Goal: Task Accomplishment & Management: Manage account settings

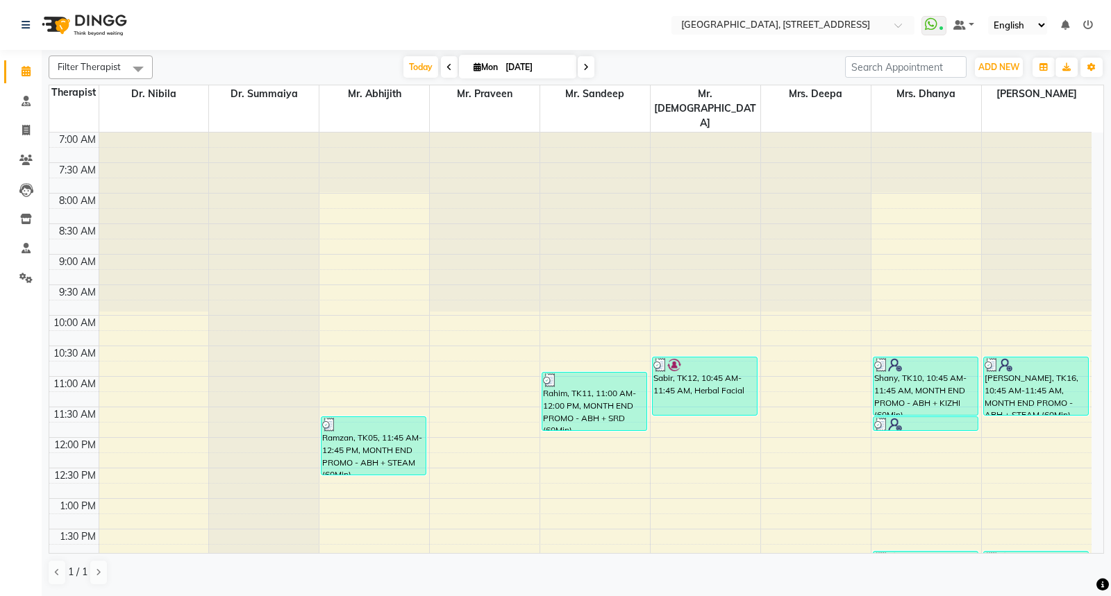
scroll to position [506, 0]
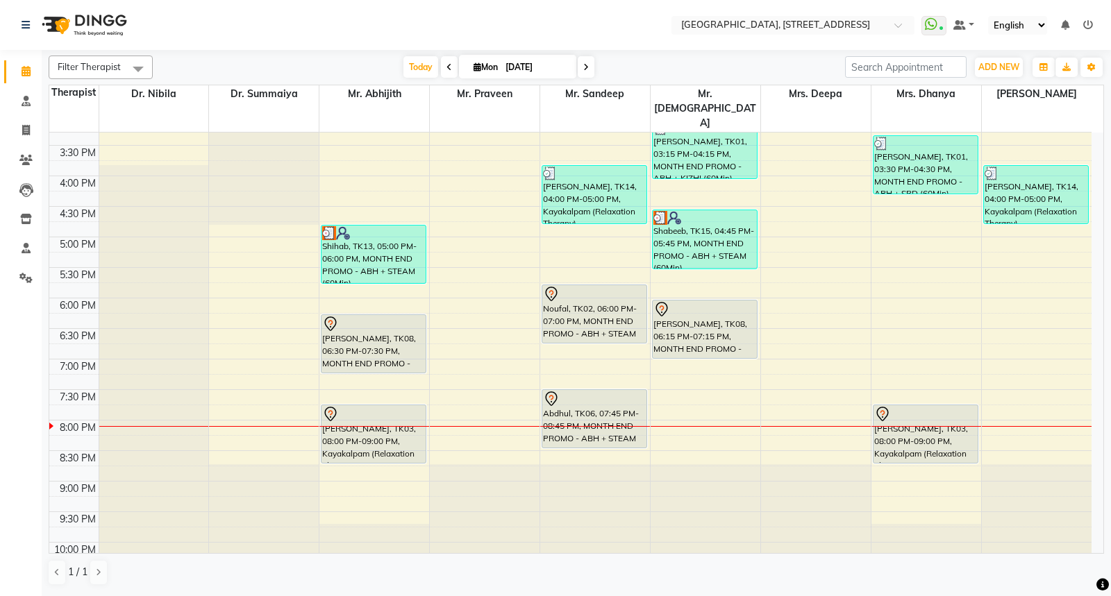
click at [580, 69] on span at bounding box center [586, 67] width 17 height 22
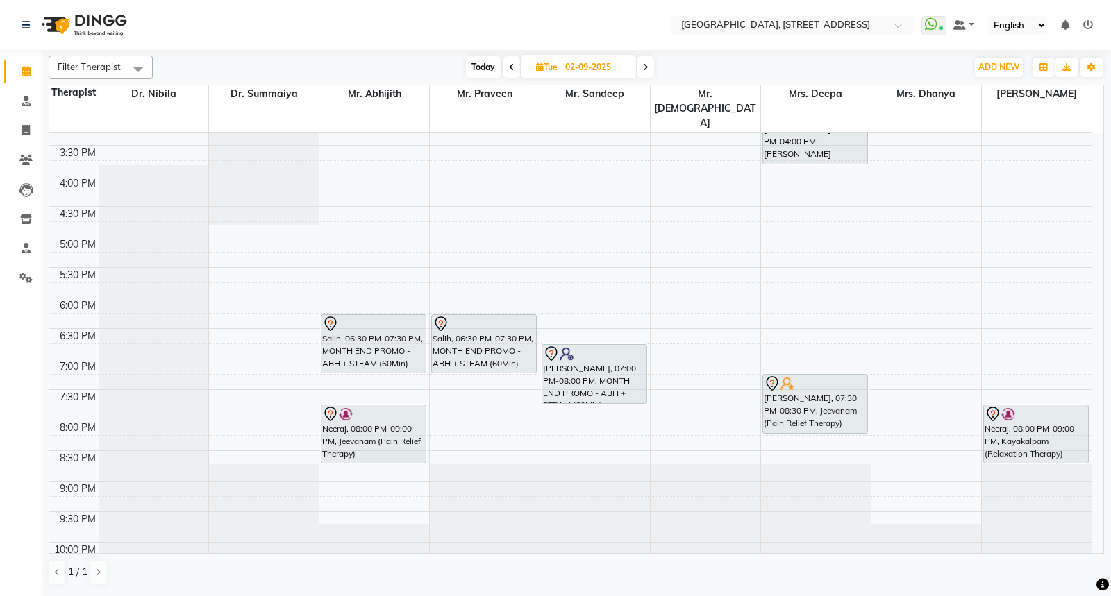
click at [648, 68] on span at bounding box center [645, 67] width 17 height 22
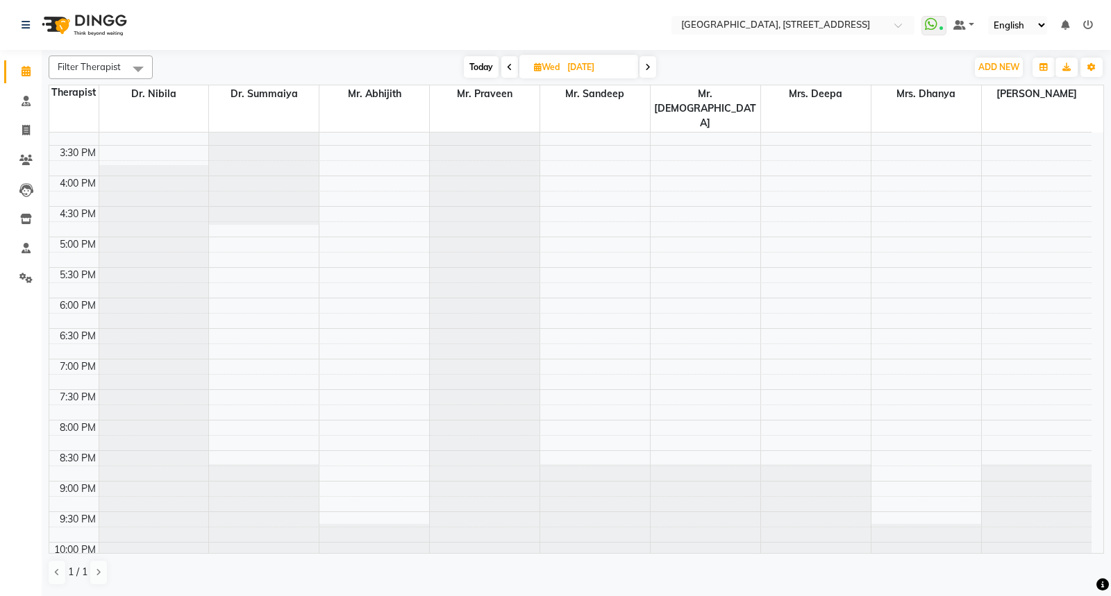
click at [648, 69] on icon at bounding box center [648, 67] width 6 height 8
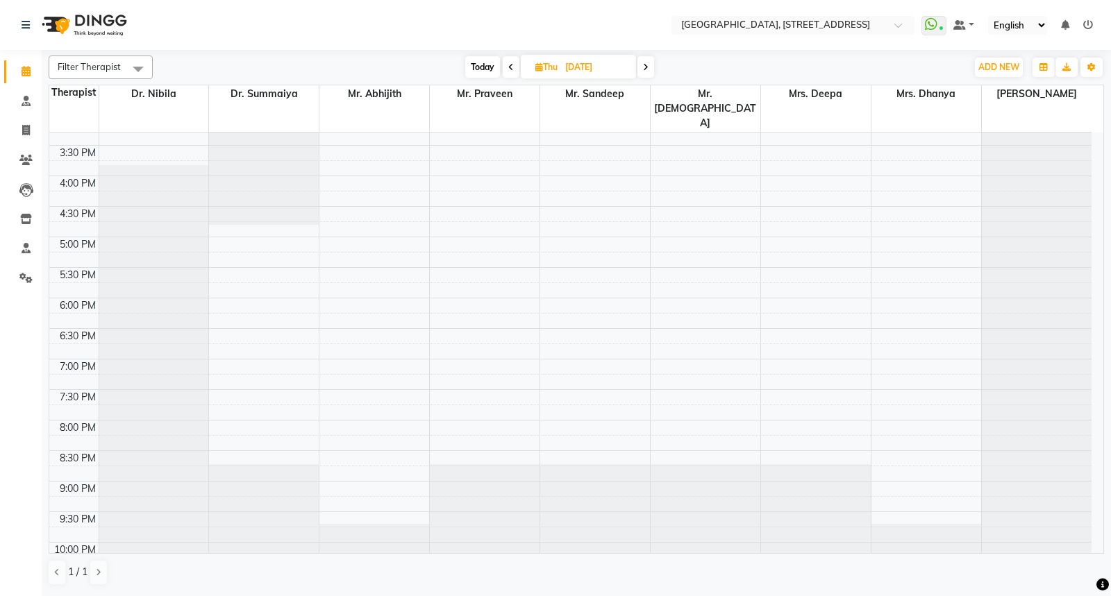
click at [648, 69] on icon at bounding box center [646, 67] width 6 height 8
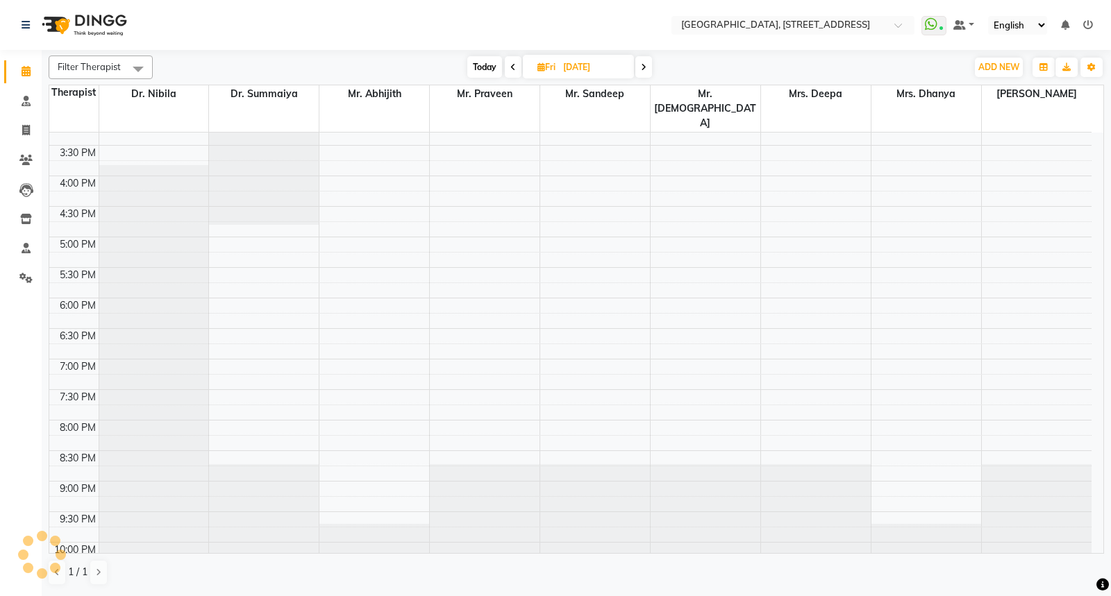
click at [648, 71] on span at bounding box center [643, 67] width 17 height 22
type input "[DATE]"
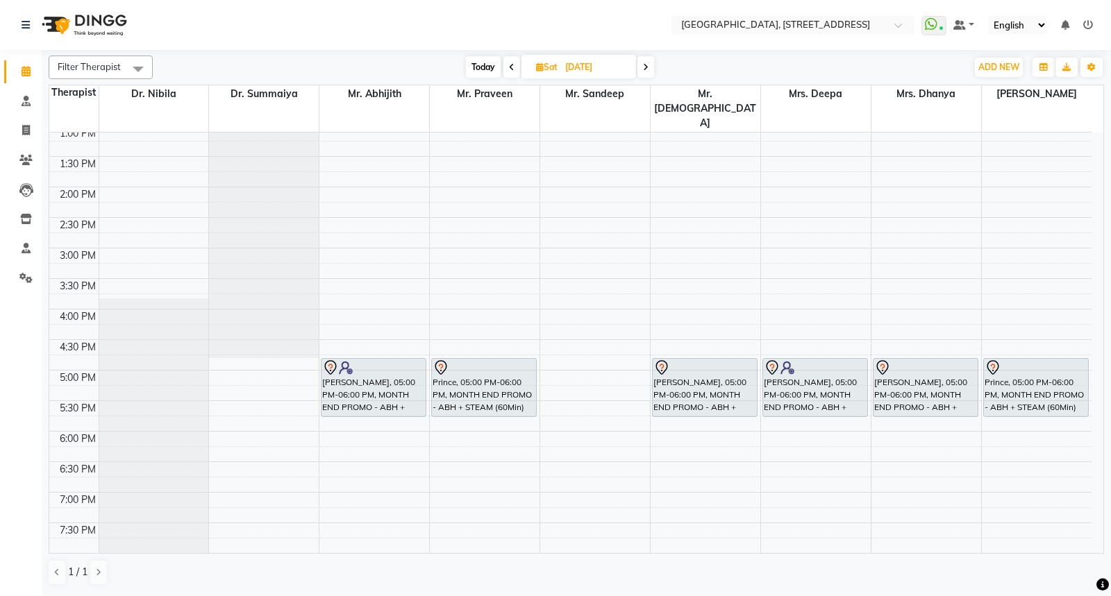
scroll to position [411, 0]
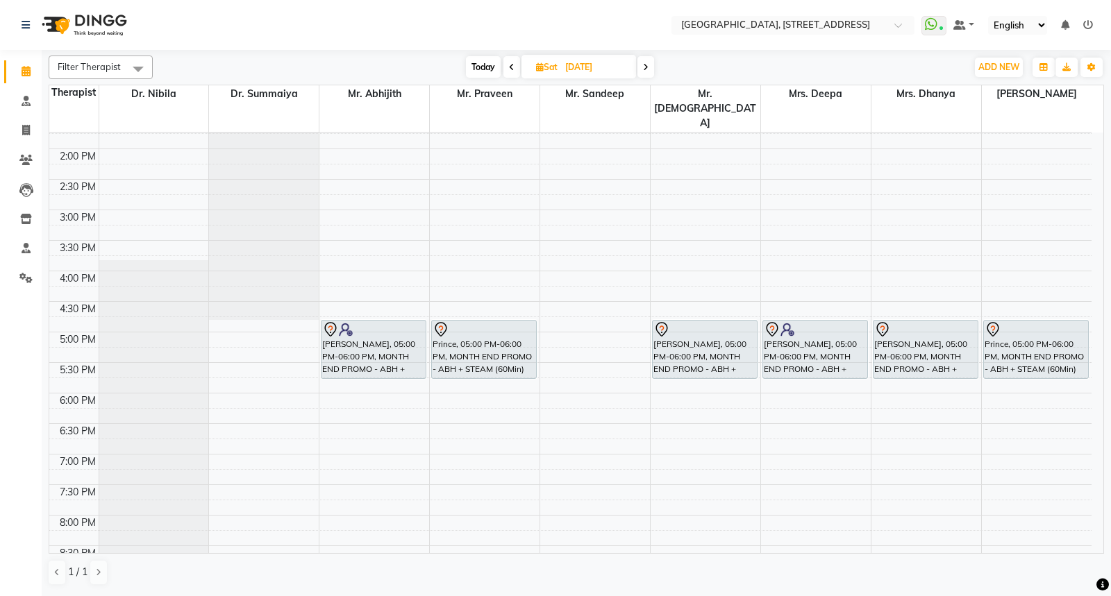
click at [550, 206] on div "7:00 AM 7:30 AM 8:00 AM 8:30 AM 9:00 AM 9:30 AM 10:00 AM 10:30 AM 11:00 AM 11:3…" at bounding box center [570, 210] width 1042 height 977
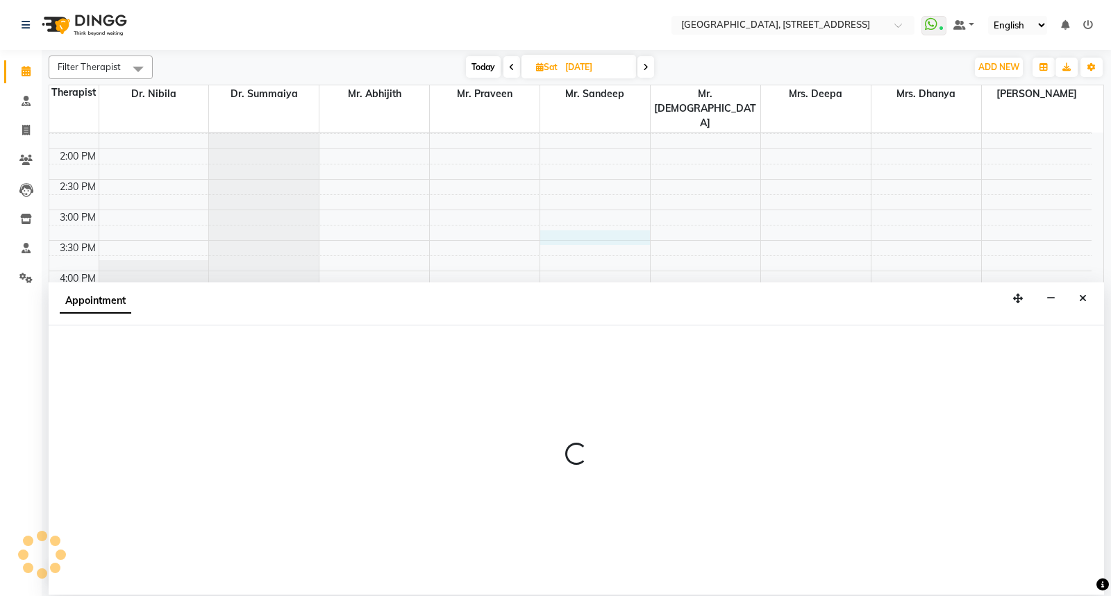
select select "27240"
select select "930"
select select "tentative"
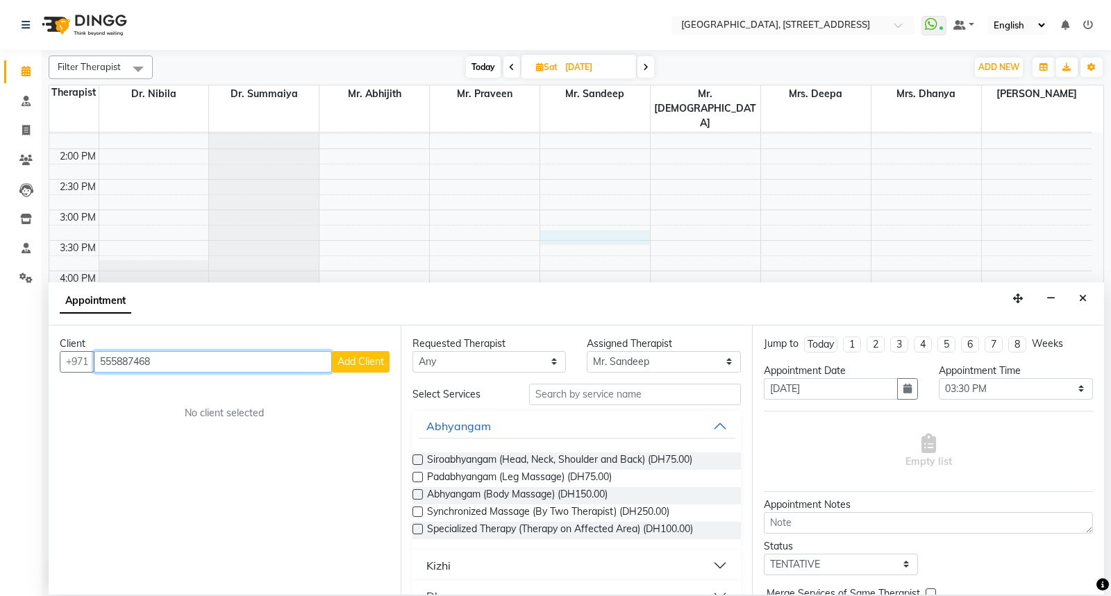
type input "555887468"
click at [348, 367] on span "Add Client" at bounding box center [360, 361] width 47 height 12
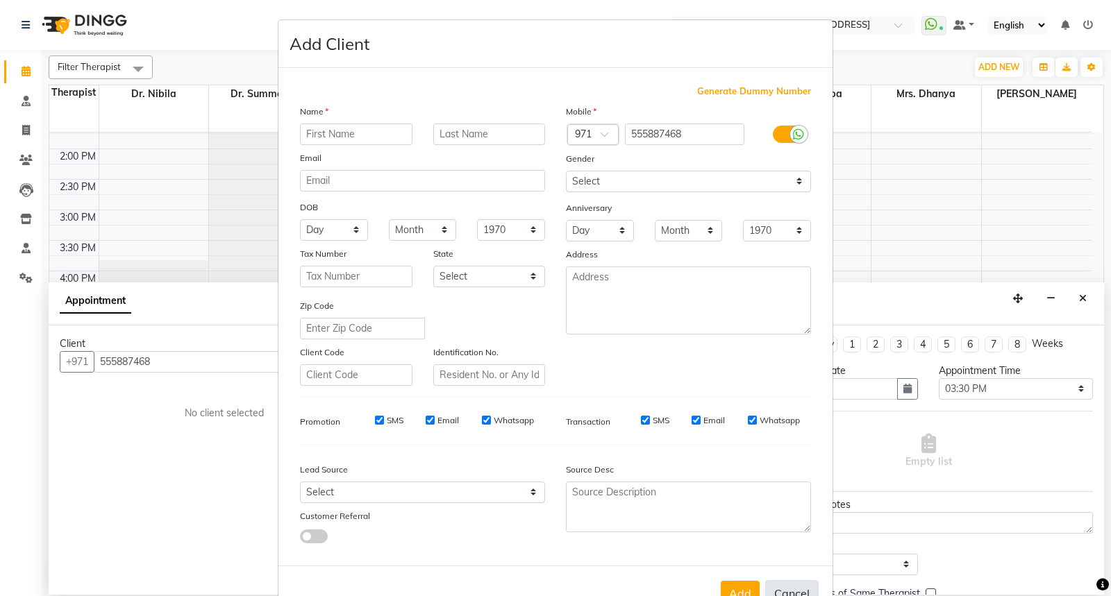
click at [771, 593] on button "Cancel" at bounding box center [791, 593] width 53 height 26
select select
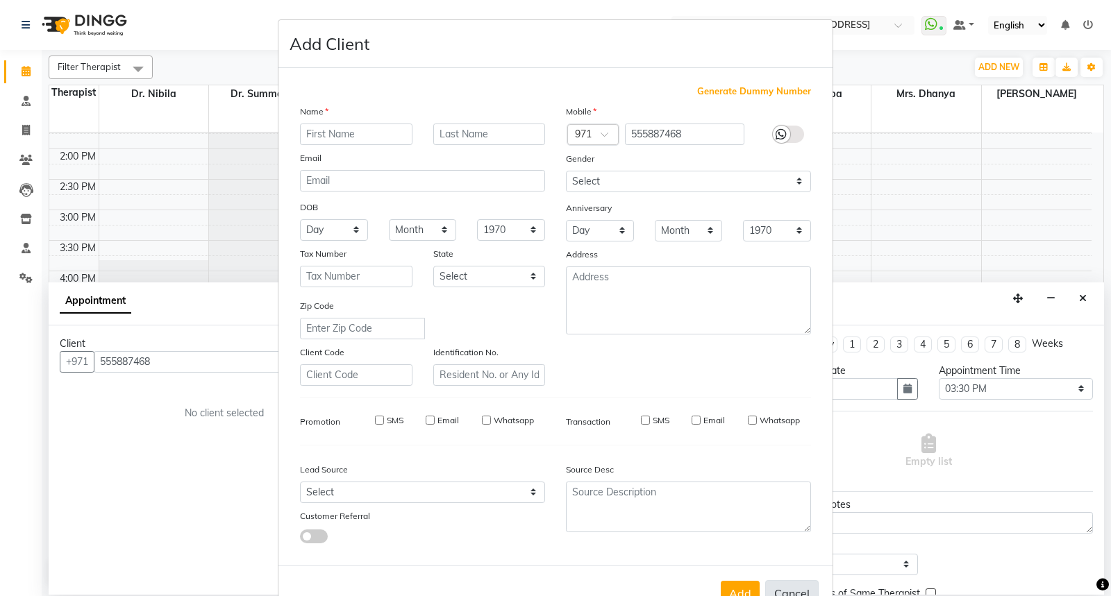
select select
checkbox input "false"
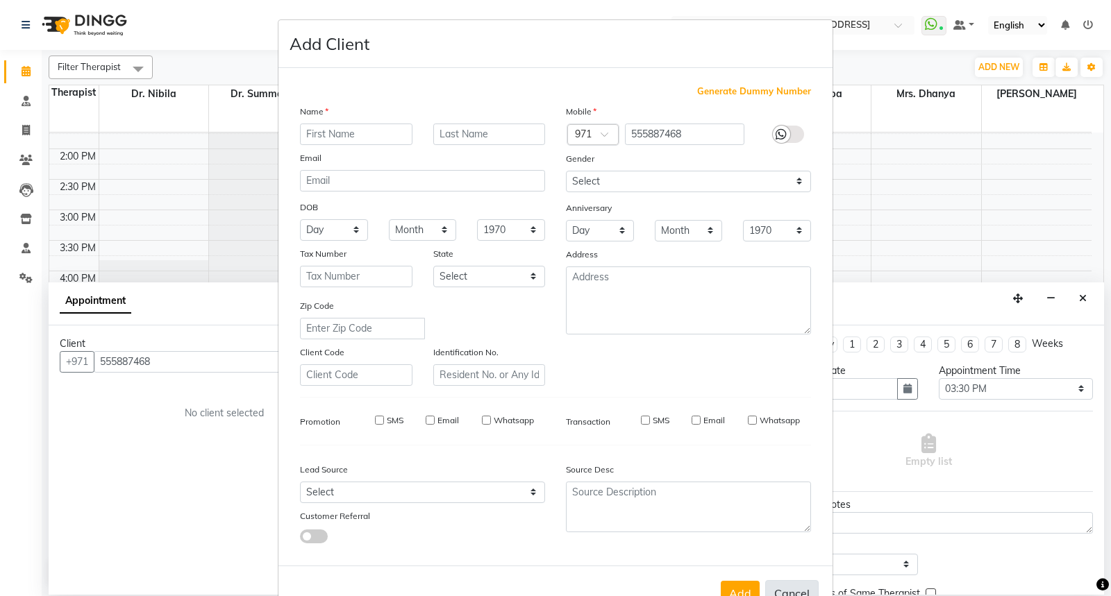
checkbox input "false"
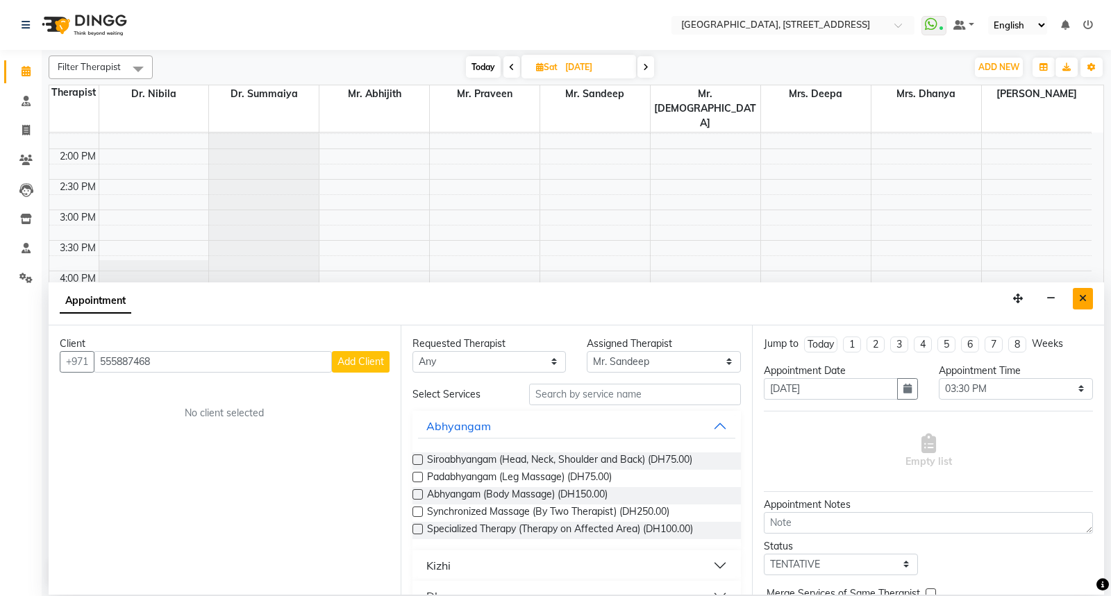
click at [1082, 299] on icon "Close" at bounding box center [1083, 299] width 8 height 10
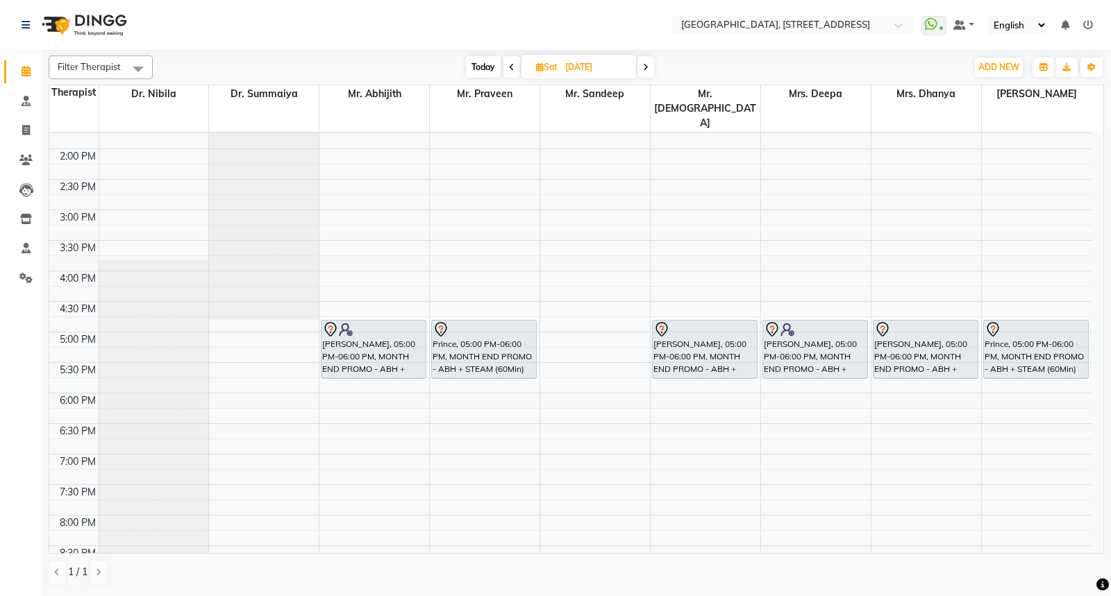
click at [481, 72] on span "Today" at bounding box center [483, 67] width 35 height 22
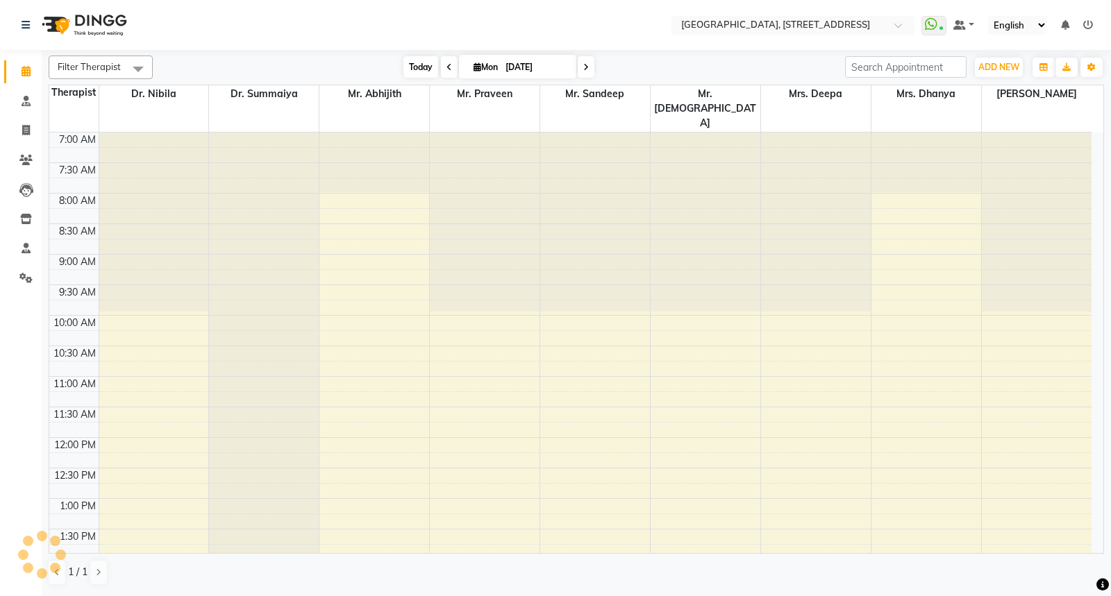
scroll to position [506, 0]
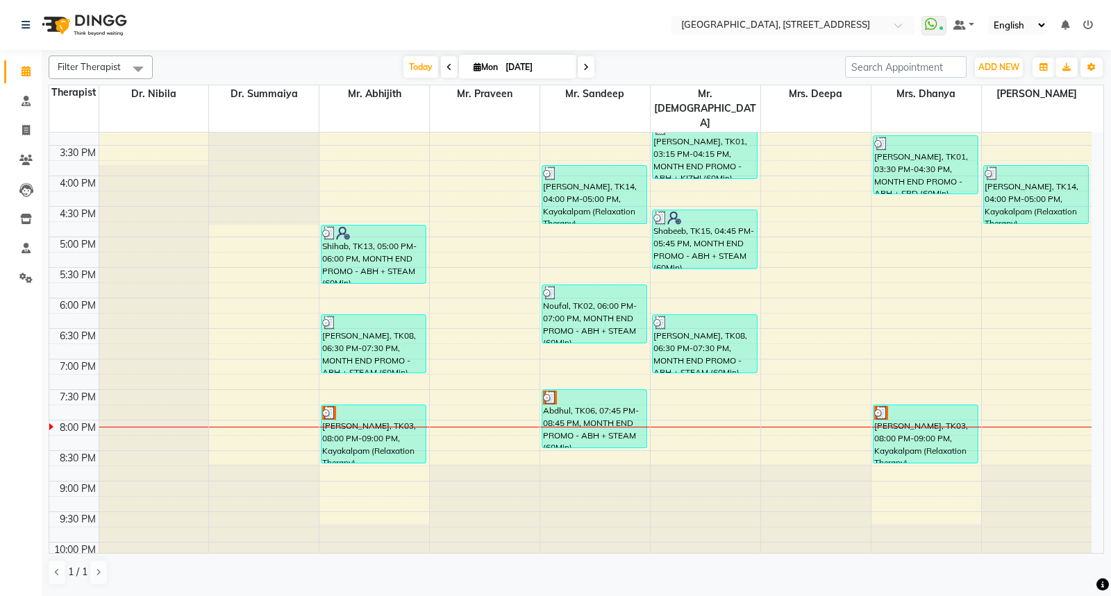
click at [587, 65] on icon at bounding box center [586, 67] width 6 height 8
type input "02-09-2025"
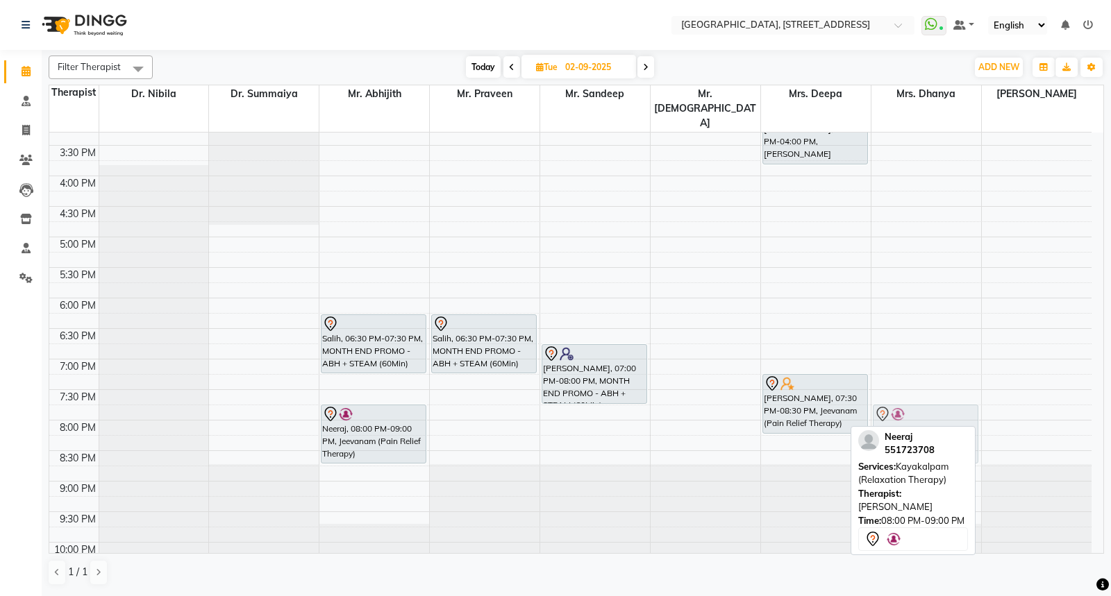
drag, startPoint x: 1030, startPoint y: 380, endPoint x: 934, endPoint y: 380, distance: 95.8
click at [934, 380] on tr "Salih, 06:30 PM-07:30 PM, MONTH END PROMO - ABH + STEAM (60Min) [GEOGRAPHIC_DAT…" at bounding box center [570, 114] width 1042 height 977
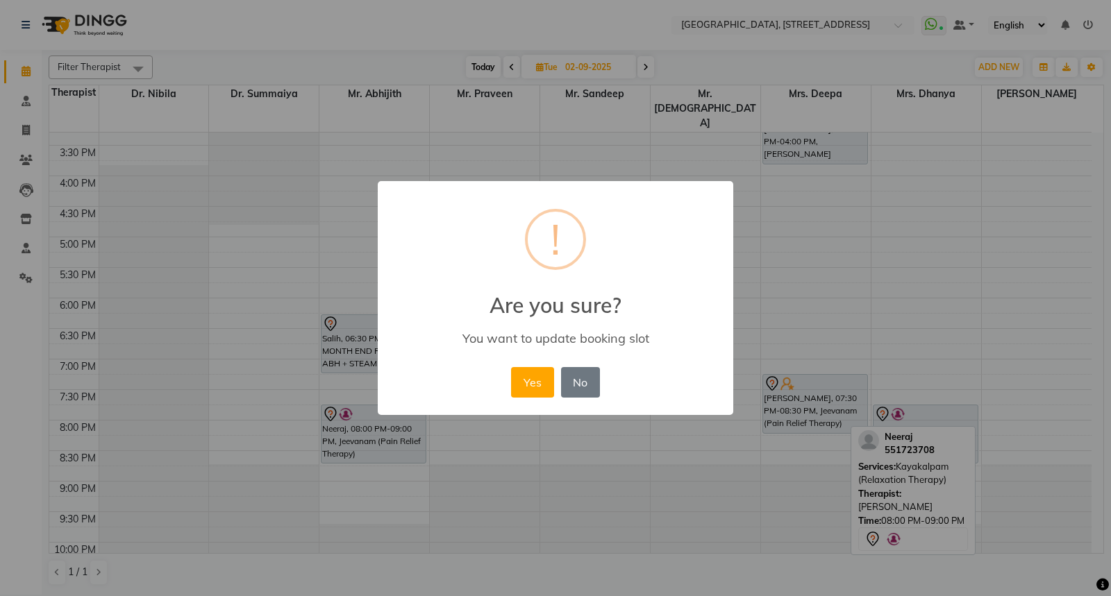
click at [518, 366] on div "Yes No No" at bounding box center [555, 382] width 95 height 37
click at [528, 385] on button "Yes" at bounding box center [532, 382] width 42 height 31
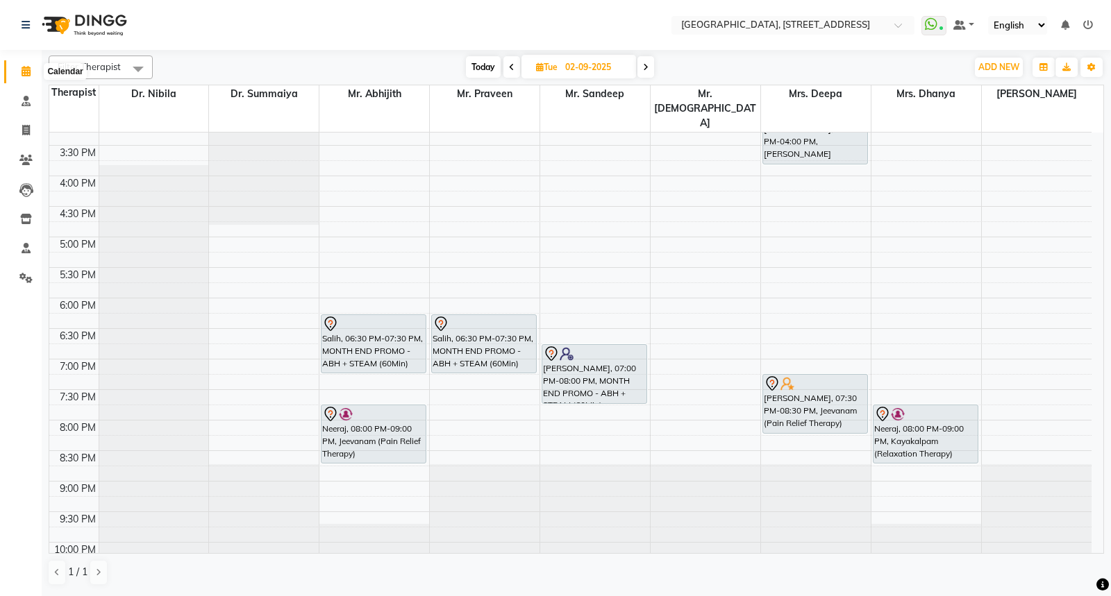
click at [28, 69] on icon at bounding box center [26, 71] width 9 height 10
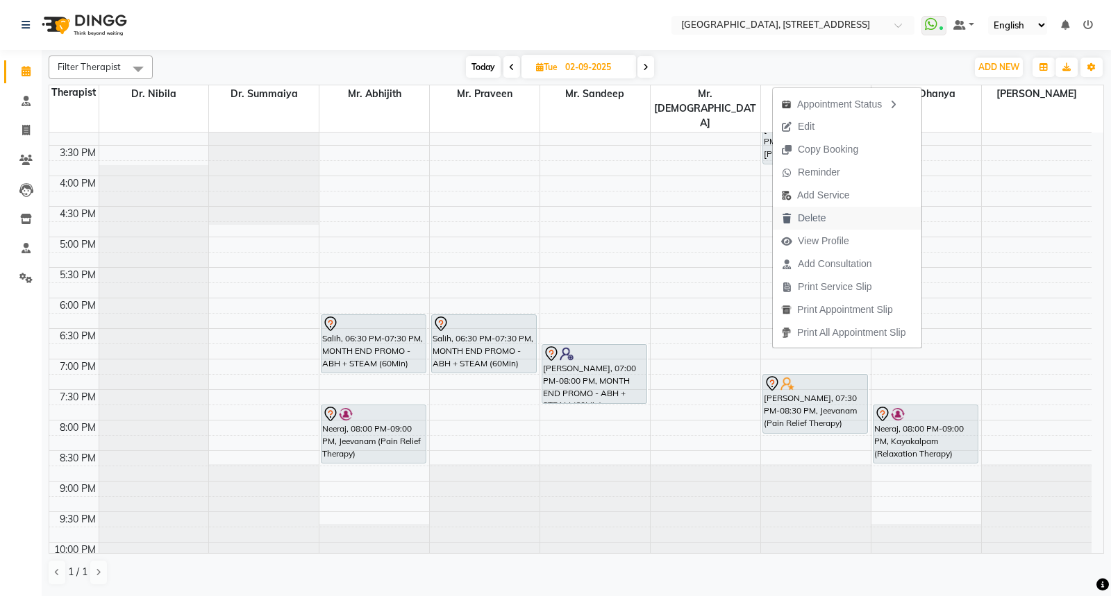
click at [799, 224] on span "Delete" at bounding box center [812, 218] width 28 height 15
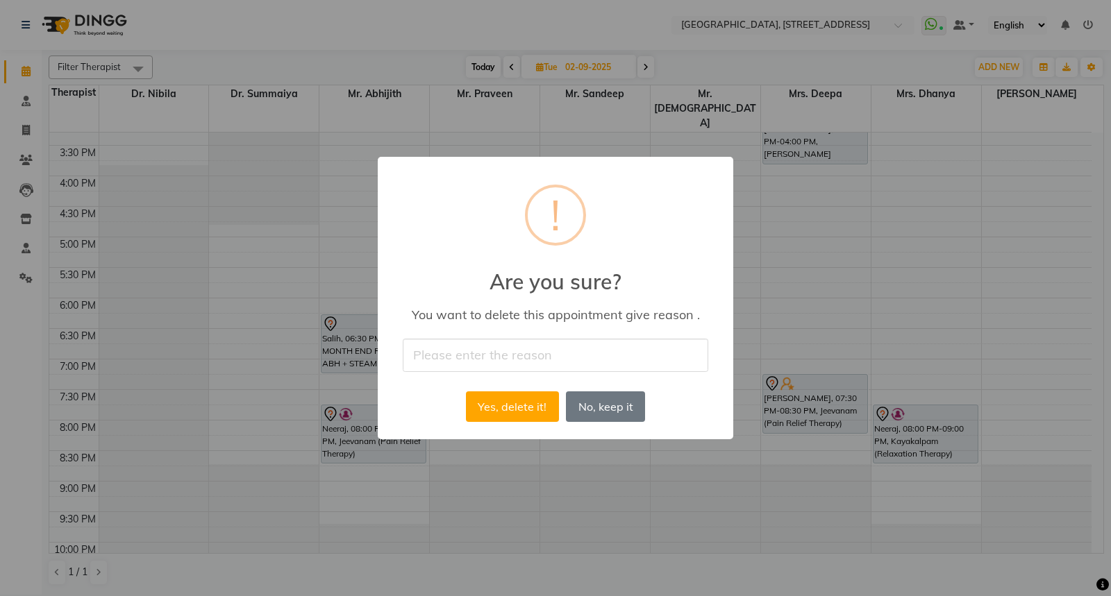
click at [441, 354] on input "text" at bounding box center [555, 355] width 305 height 33
type input "Cancelled"
click at [501, 410] on button "Yes, delete it!" at bounding box center [512, 407] width 93 height 31
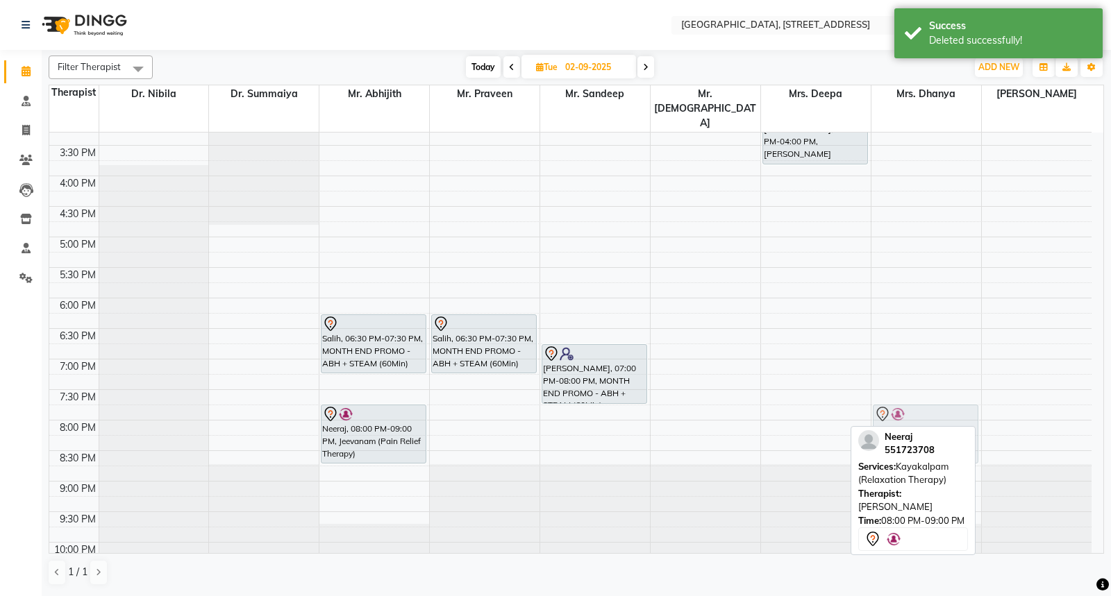
drag, startPoint x: 1019, startPoint y: 380, endPoint x: 925, endPoint y: 386, distance: 94.6
click at [925, 386] on tr "Salih, 06:30 PM-07:30 PM, MONTH END PROMO - ABH + STEAM (60Min) [GEOGRAPHIC_DAT…" at bounding box center [570, 114] width 1042 height 977
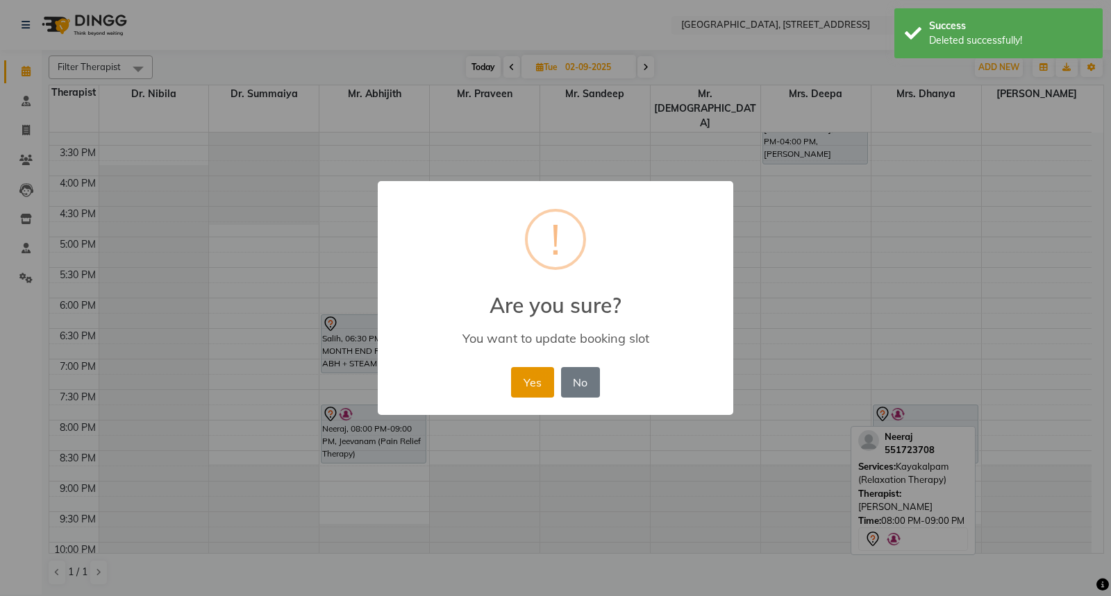
click at [526, 386] on button "Yes" at bounding box center [532, 382] width 42 height 31
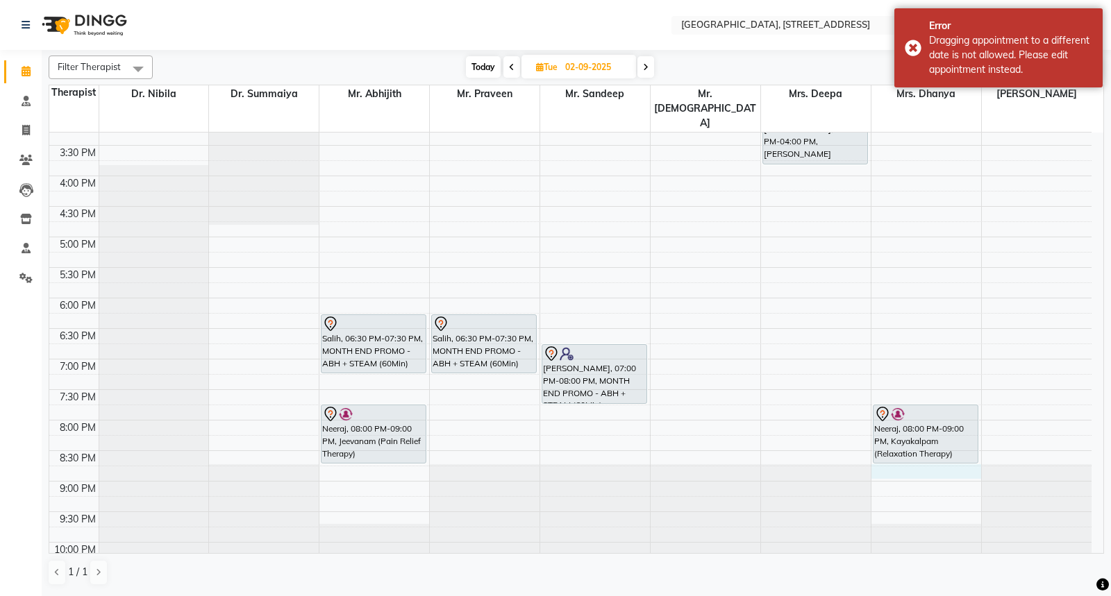
click at [921, 435] on div "7:00 AM 7:30 AM 8:00 AM 8:30 AM 9:00 AM 9:30 AM 10:00 AM 10:30 AM 11:00 AM 11:3…" at bounding box center [570, 114] width 1042 height 977
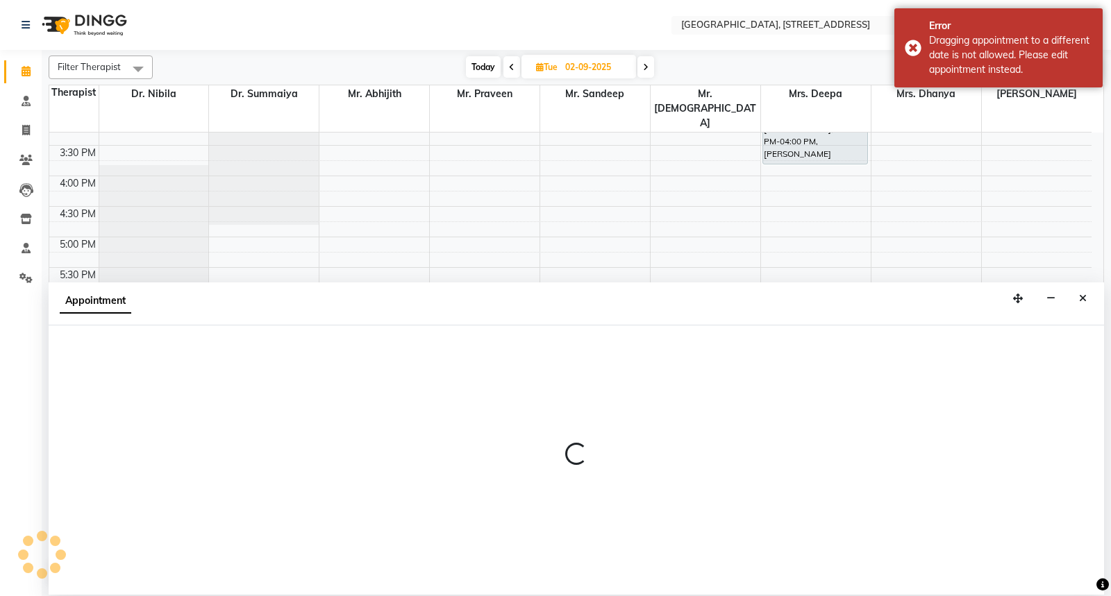
select select "64145"
select select "1260"
select select "tentative"
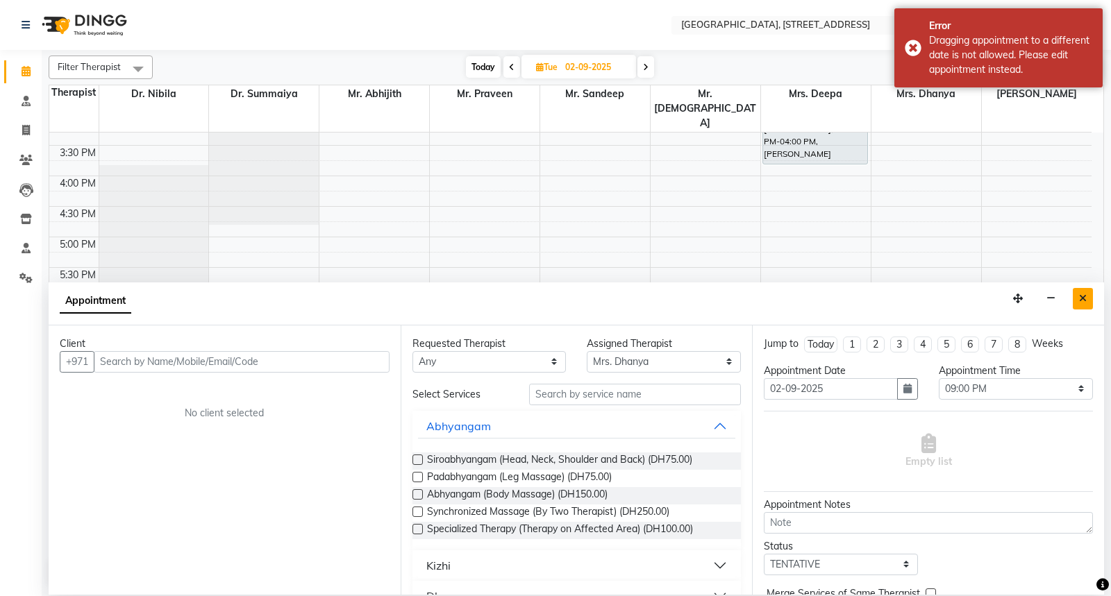
click at [1083, 296] on icon "Close" at bounding box center [1083, 299] width 8 height 10
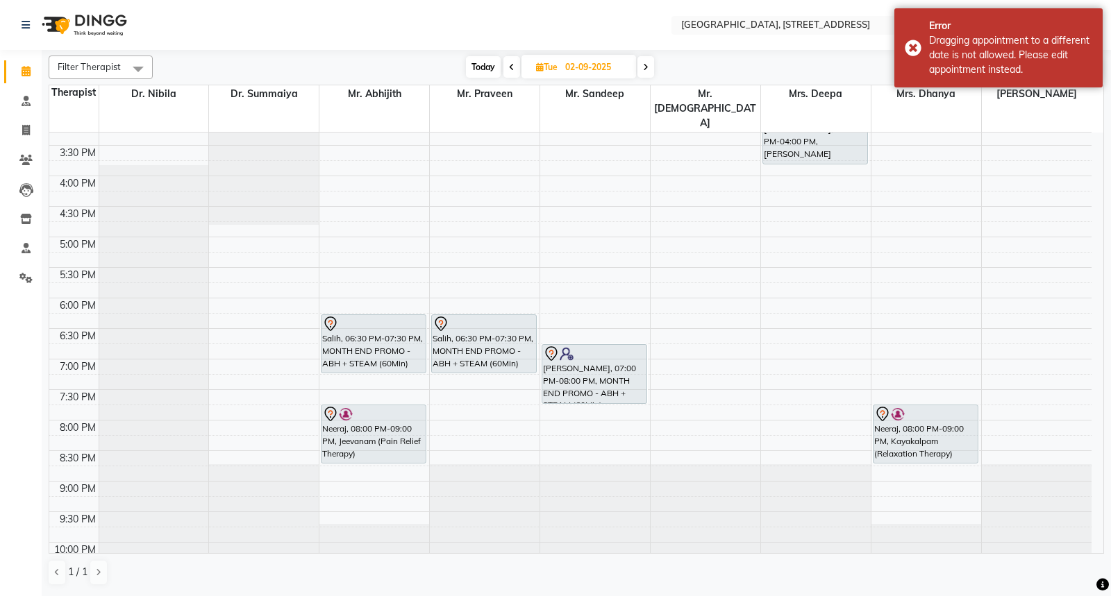
click at [852, 305] on div "7:00 AM 7:30 AM 8:00 AM 8:30 AM 9:00 AM 9:30 AM 10:00 AM 10:30 AM 11:00 AM 11:3…" at bounding box center [570, 114] width 1042 height 977
select select "27242"
select select "1125"
select select "tentative"
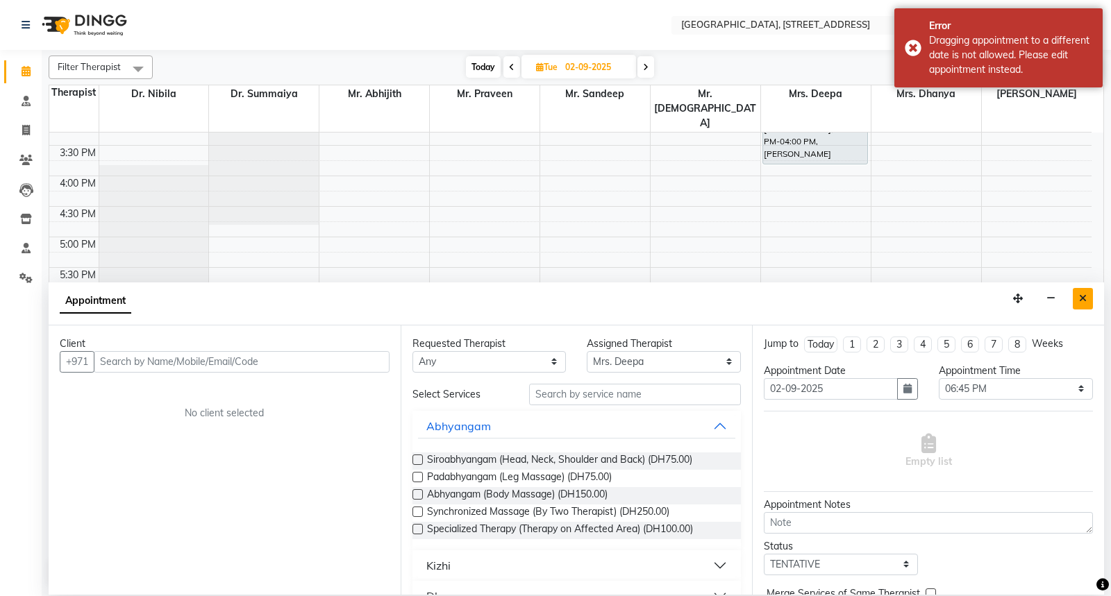
click at [1087, 290] on button "Close" at bounding box center [1083, 299] width 20 height 22
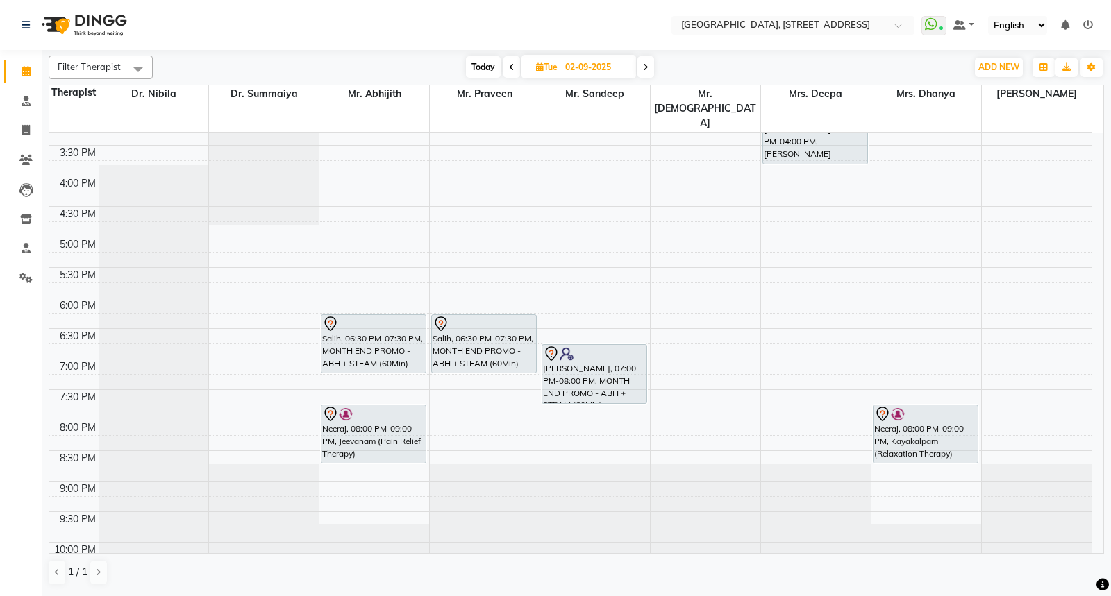
click at [650, 62] on span at bounding box center [645, 67] width 17 height 22
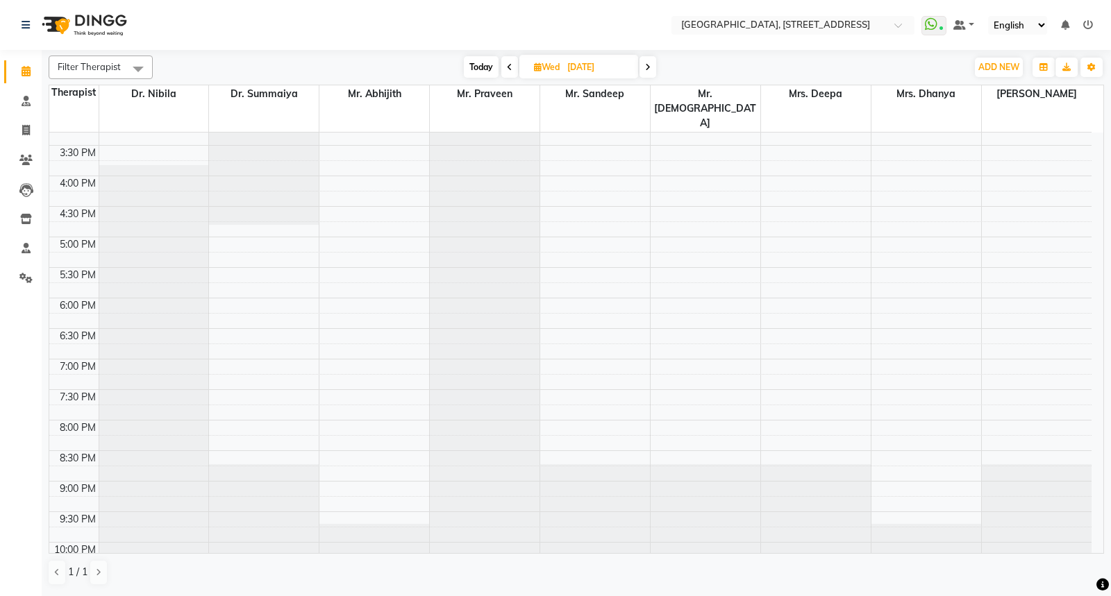
click at [504, 69] on span at bounding box center [509, 67] width 17 height 22
type input "02-09-2025"
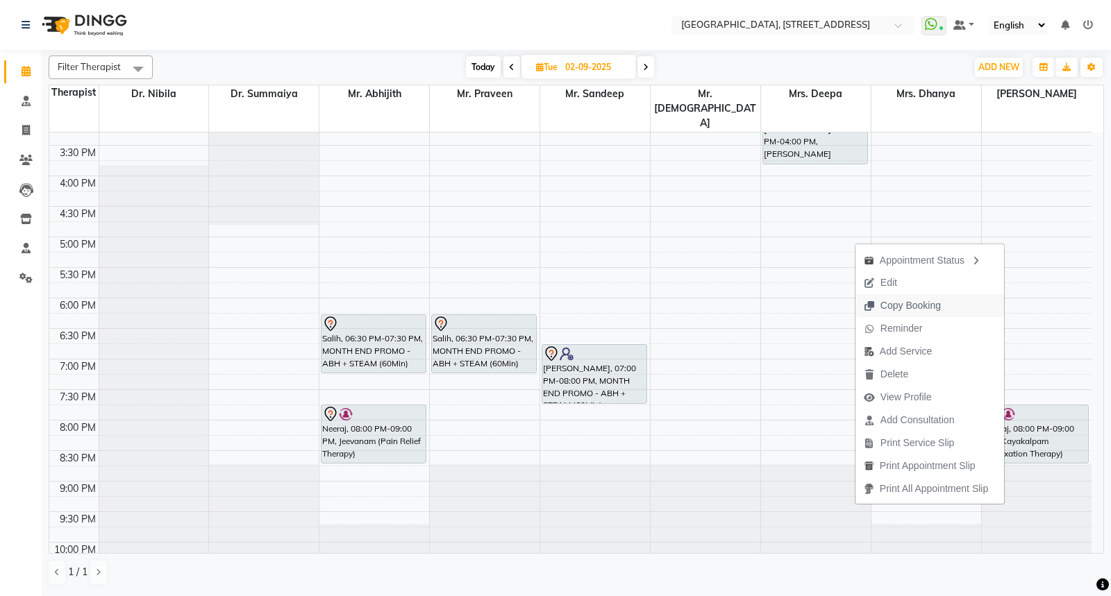
click at [894, 305] on span "Copy Booking" at bounding box center [910, 306] width 60 height 15
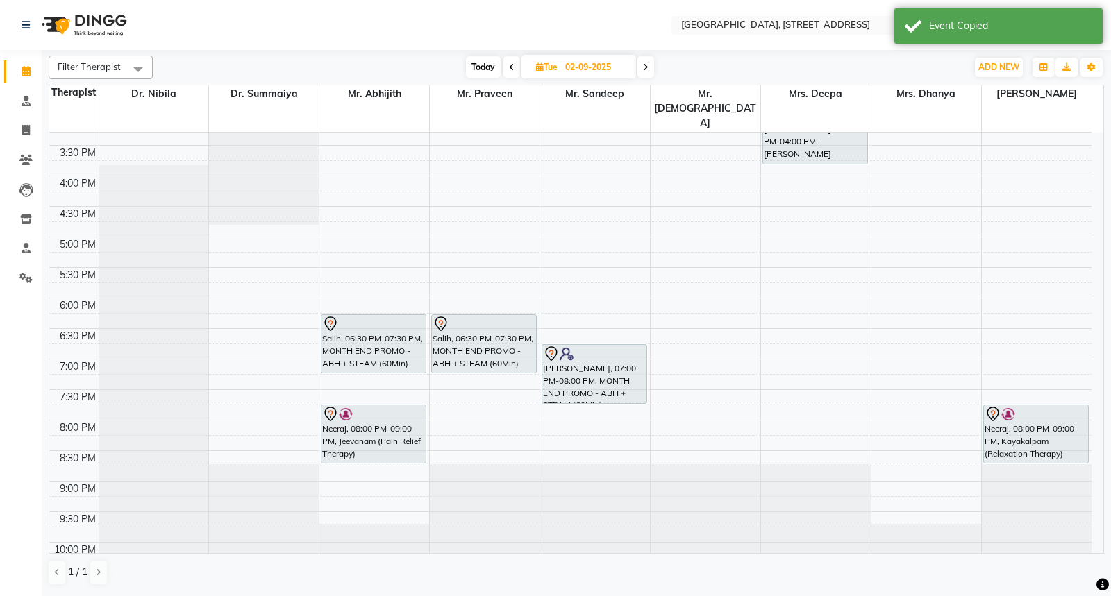
click at [925, 385] on div "7:00 AM 7:30 AM 8:00 AM 8:30 AM 9:00 AM 9:30 AM 10:00 AM 10:30 AM 11:00 AM 11:3…" at bounding box center [570, 114] width 1042 height 977
select select "64145"
select select "tentative"
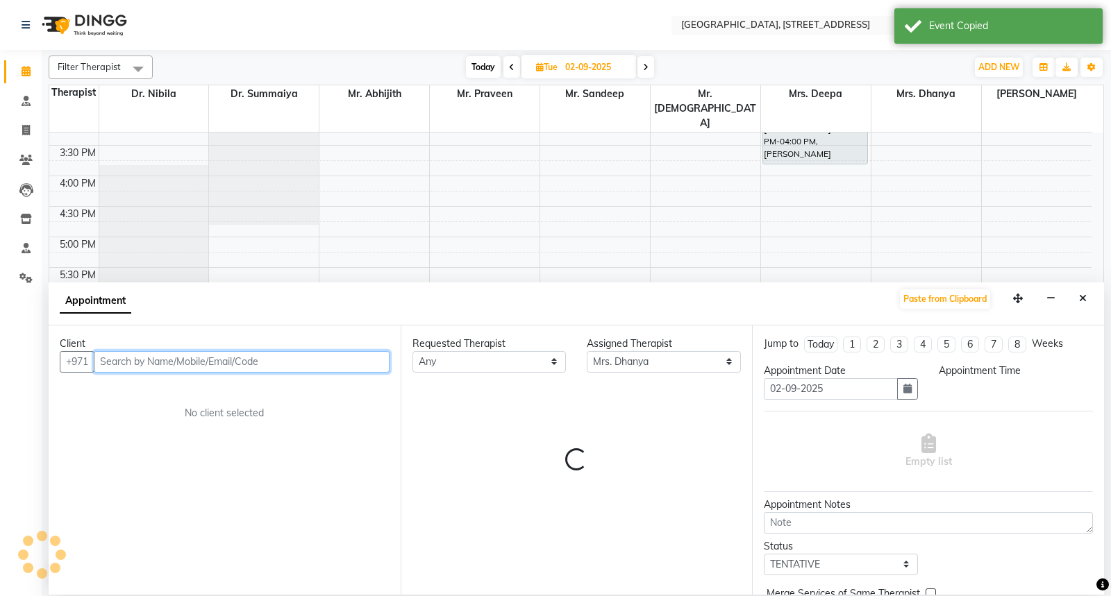
select select "1200"
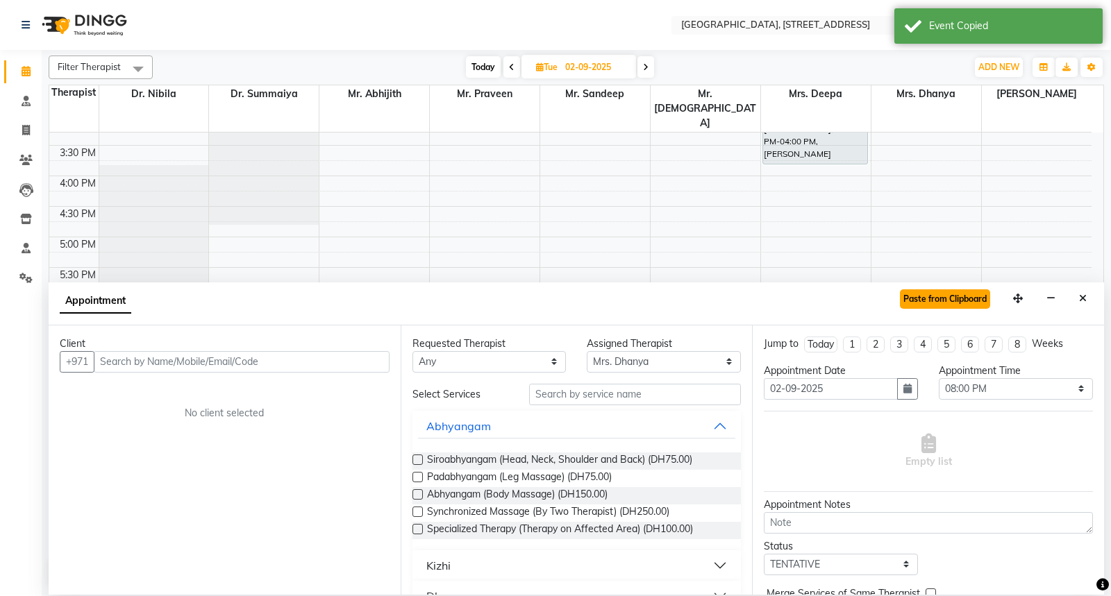
click at [955, 300] on button "Paste from Clipboard" at bounding box center [945, 299] width 90 height 19
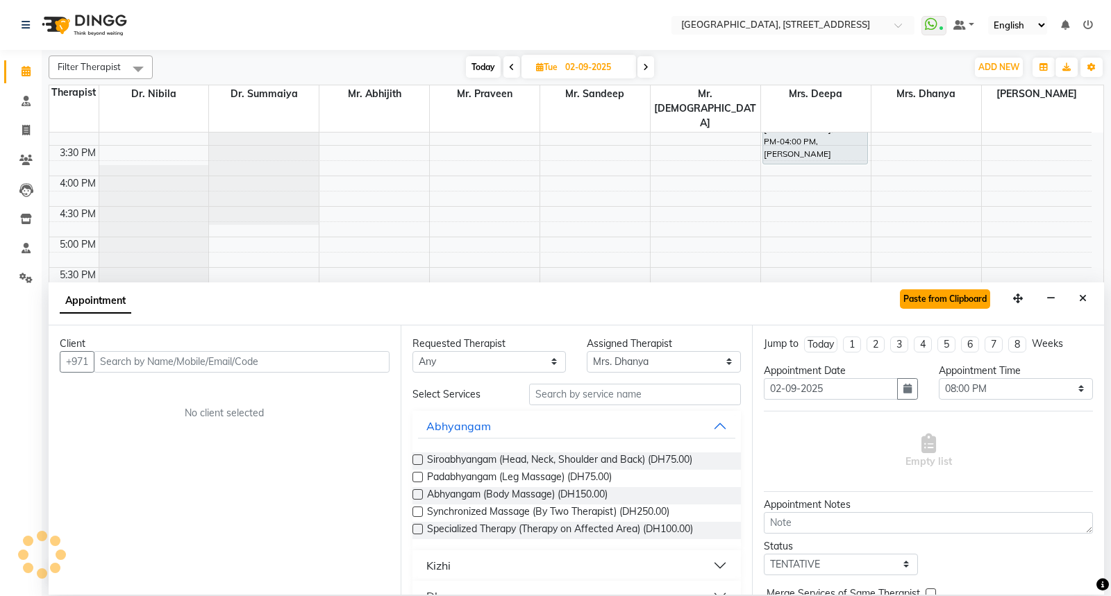
select select "1960"
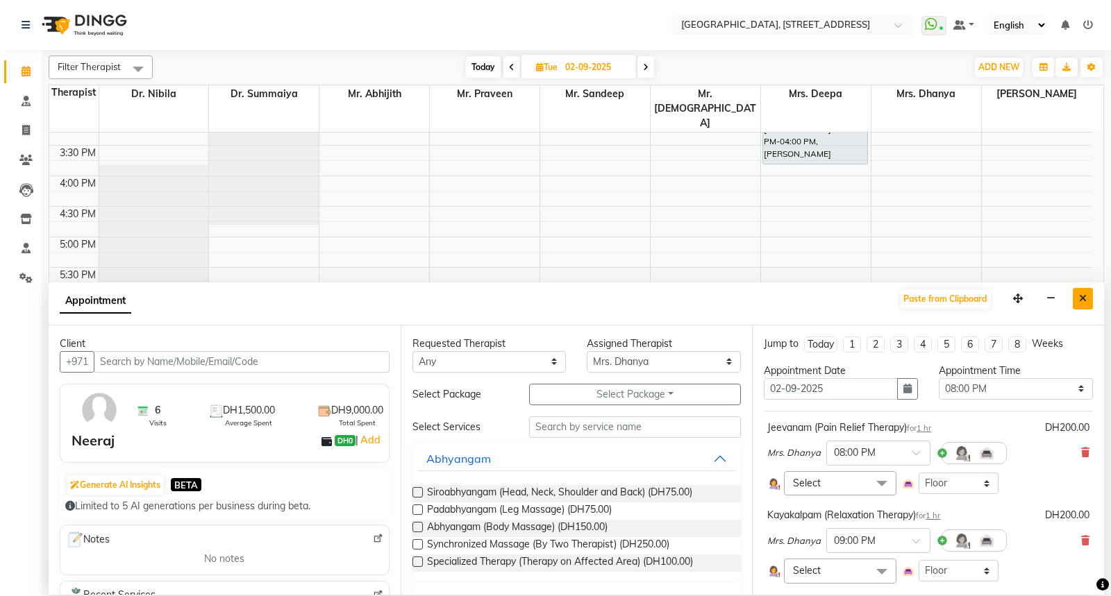
click at [1075, 296] on button "Close" at bounding box center [1083, 299] width 20 height 22
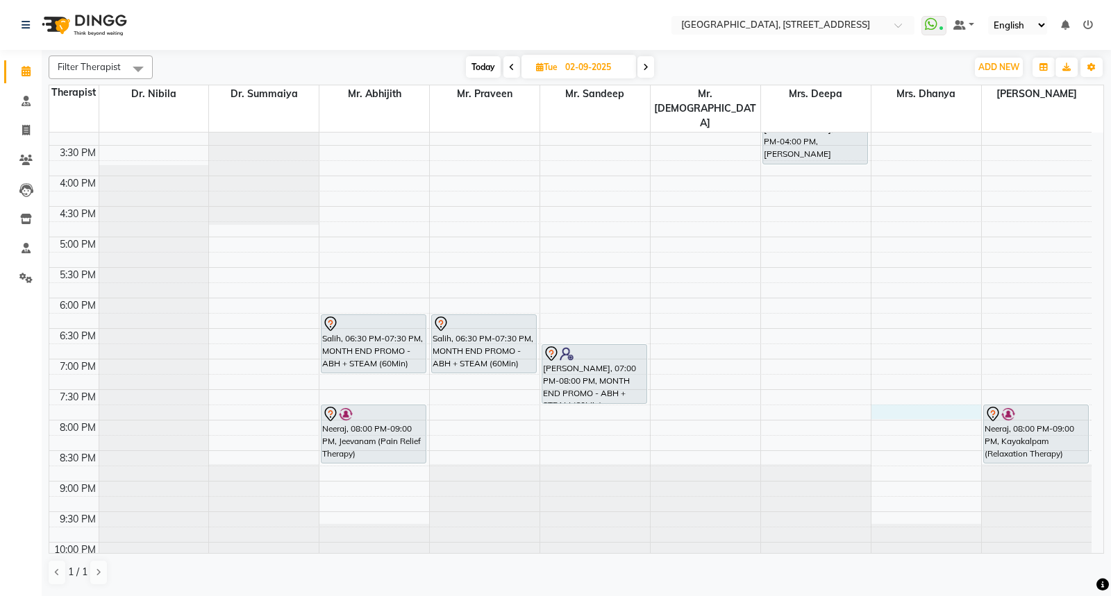
click at [900, 376] on div "7:00 AM 7:30 AM 8:00 AM 8:30 AM 9:00 AM 9:30 AM 10:00 AM 10:30 AM 11:00 AM 11:3…" at bounding box center [570, 114] width 1042 height 977
select select "64145"
select select "1200"
select select "tentative"
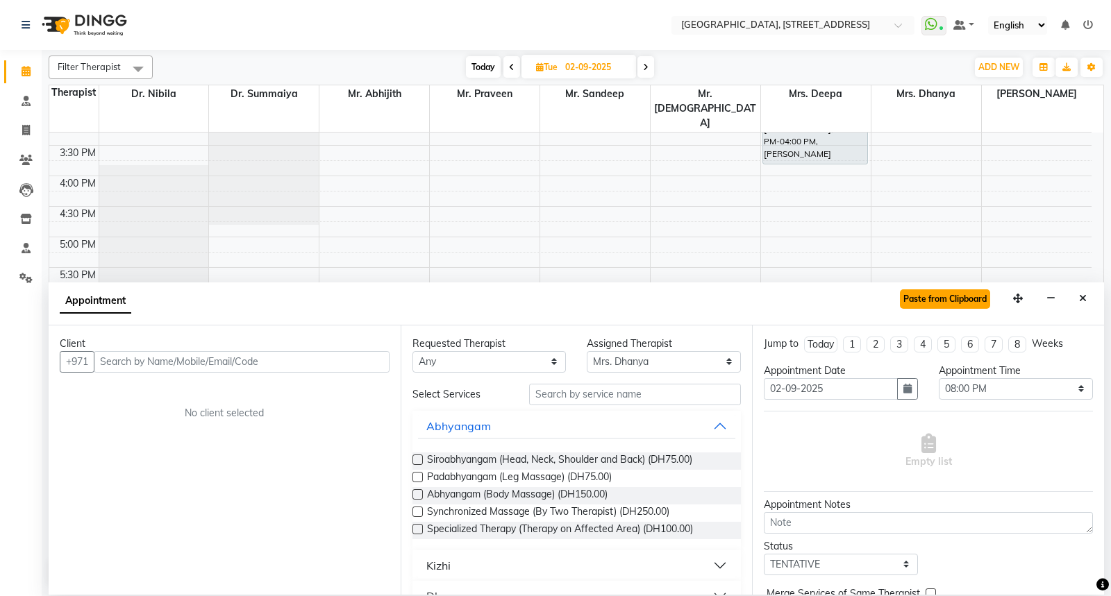
click at [940, 303] on button "Paste from Clipboard" at bounding box center [945, 299] width 90 height 19
select select "1960"
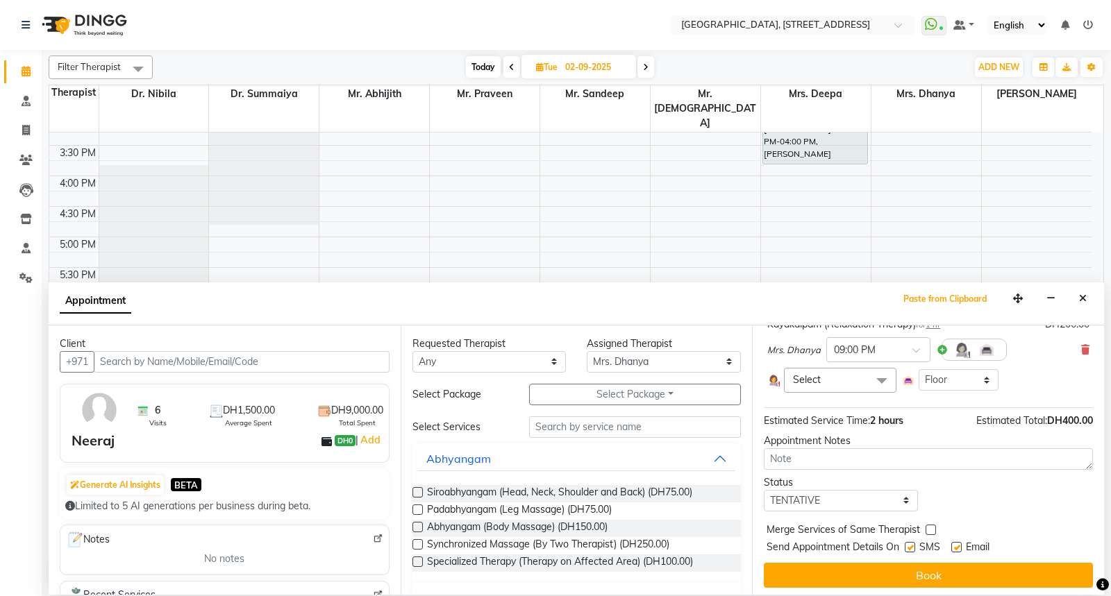
scroll to position [192, 0]
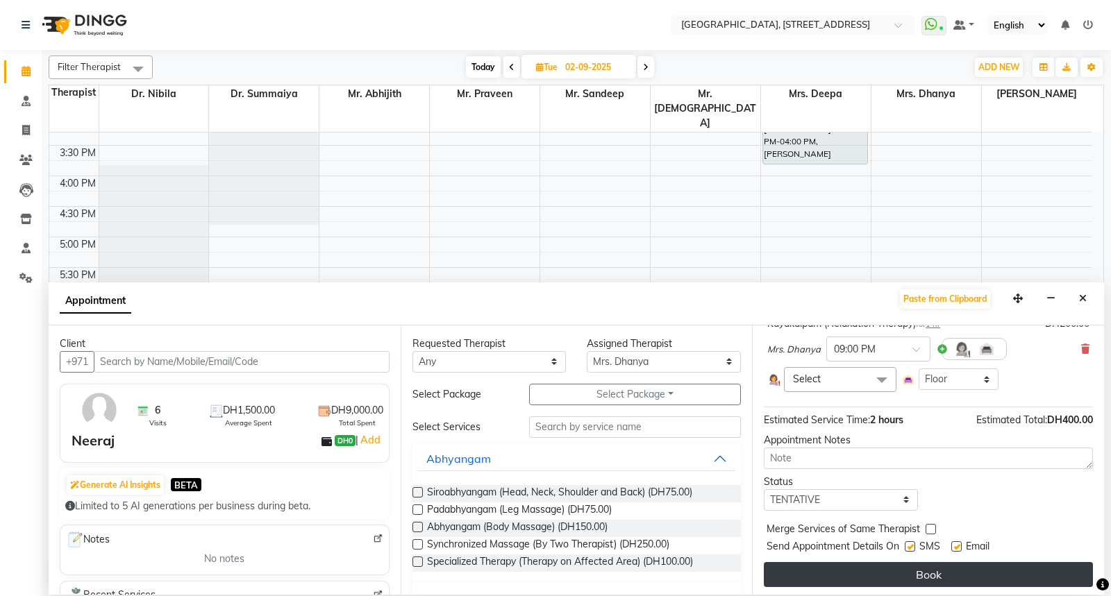
click at [898, 570] on button "Book" at bounding box center [928, 574] width 329 height 25
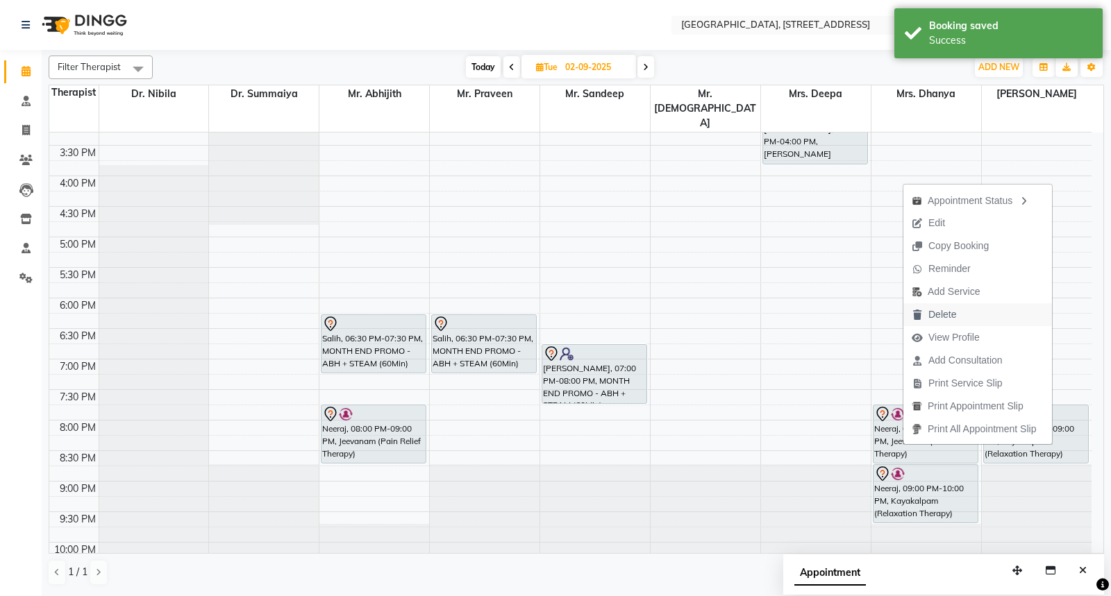
click at [927, 312] on span "Delete" at bounding box center [933, 314] width 61 height 23
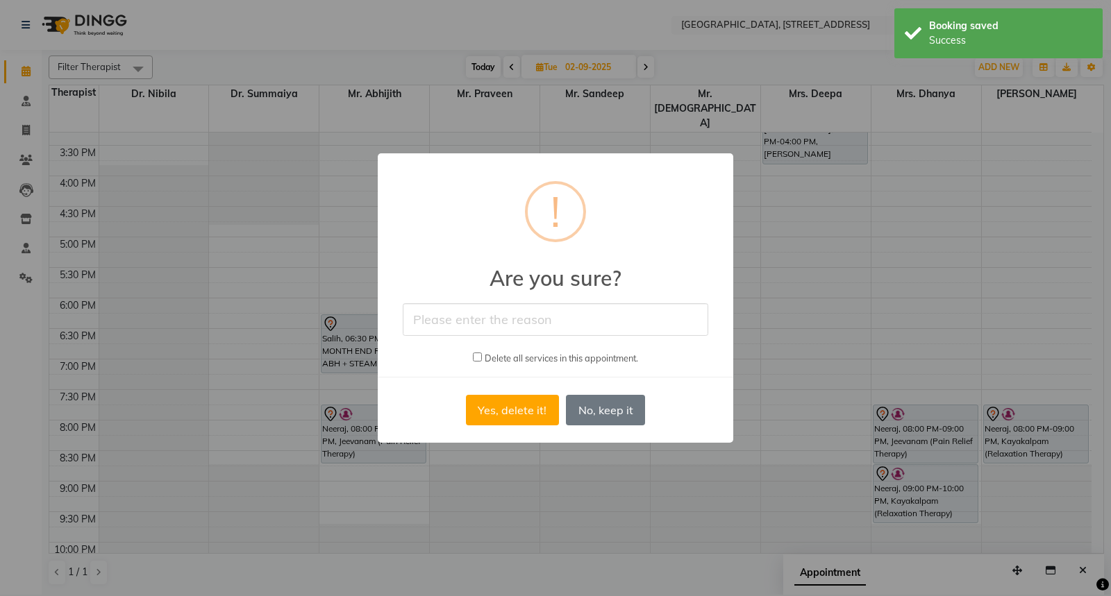
click at [568, 324] on input "text" at bounding box center [555, 319] width 305 height 33
click at [448, 324] on input "Ca" at bounding box center [555, 319] width 305 height 33
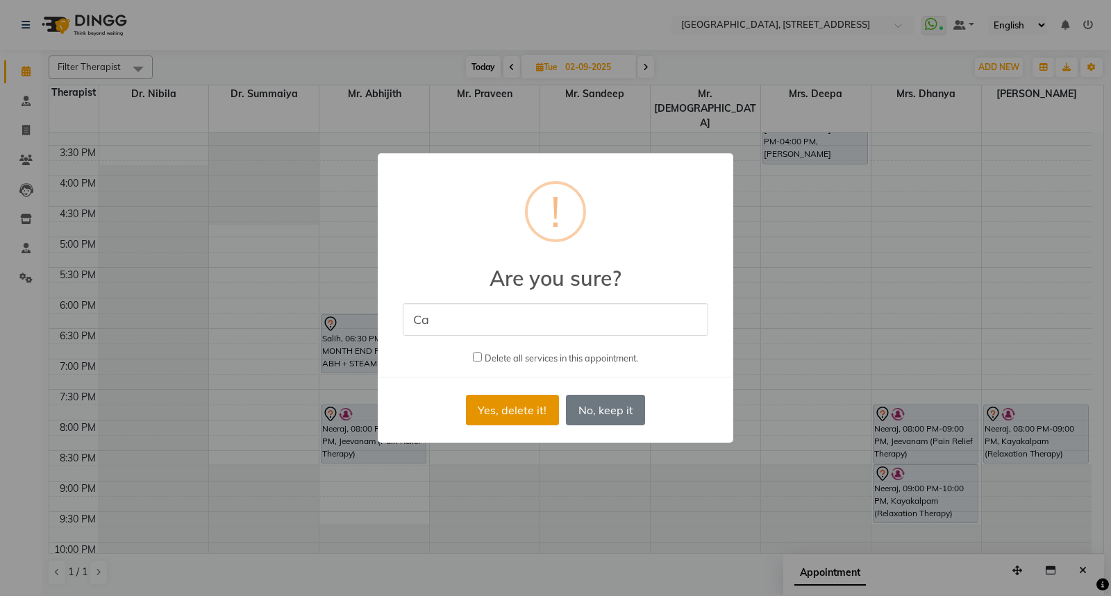
type input "Cancelled"
click at [509, 407] on button "Yes, delete it!" at bounding box center [512, 410] width 93 height 31
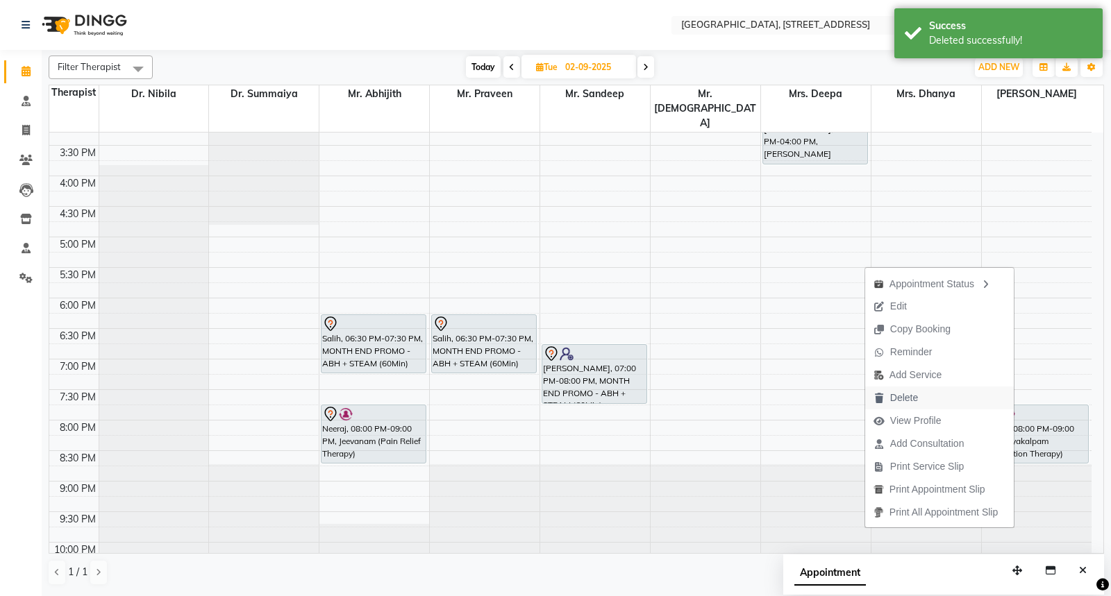
click at [904, 398] on span "Delete" at bounding box center [904, 398] width 28 height 15
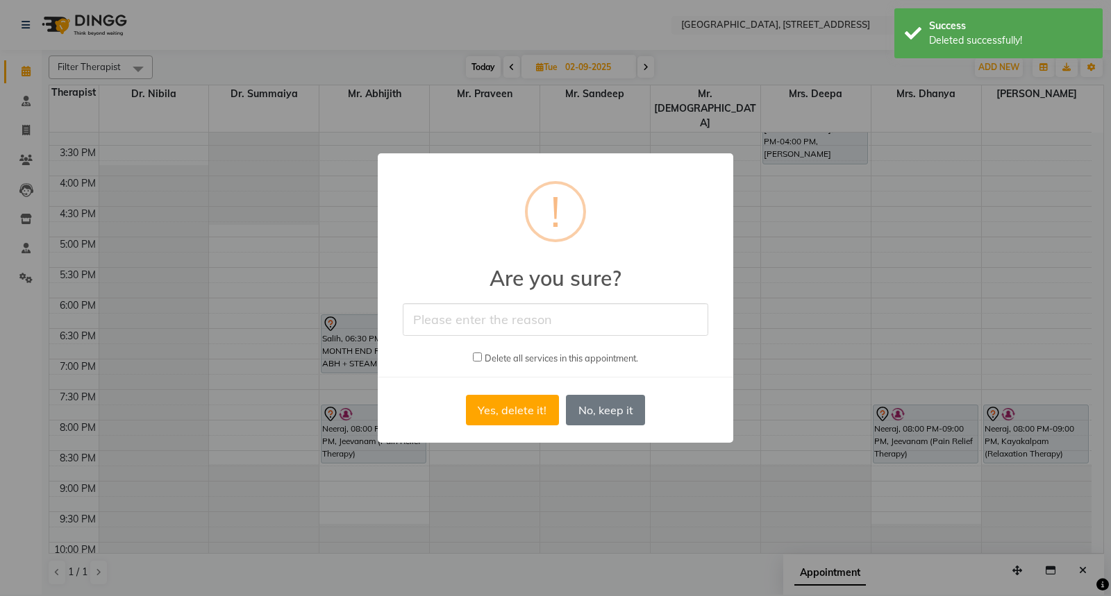
click at [596, 314] on input "text" at bounding box center [555, 319] width 305 height 33
type input "Cancelled"
click at [514, 407] on button "Yes, delete it!" at bounding box center [512, 410] width 93 height 31
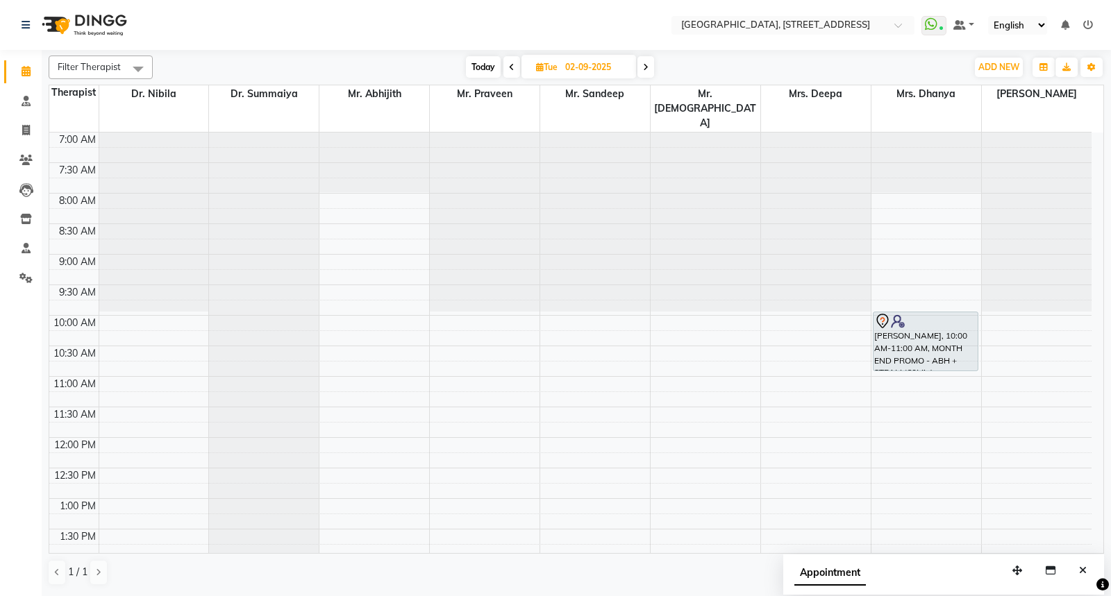
scroll to position [506, 0]
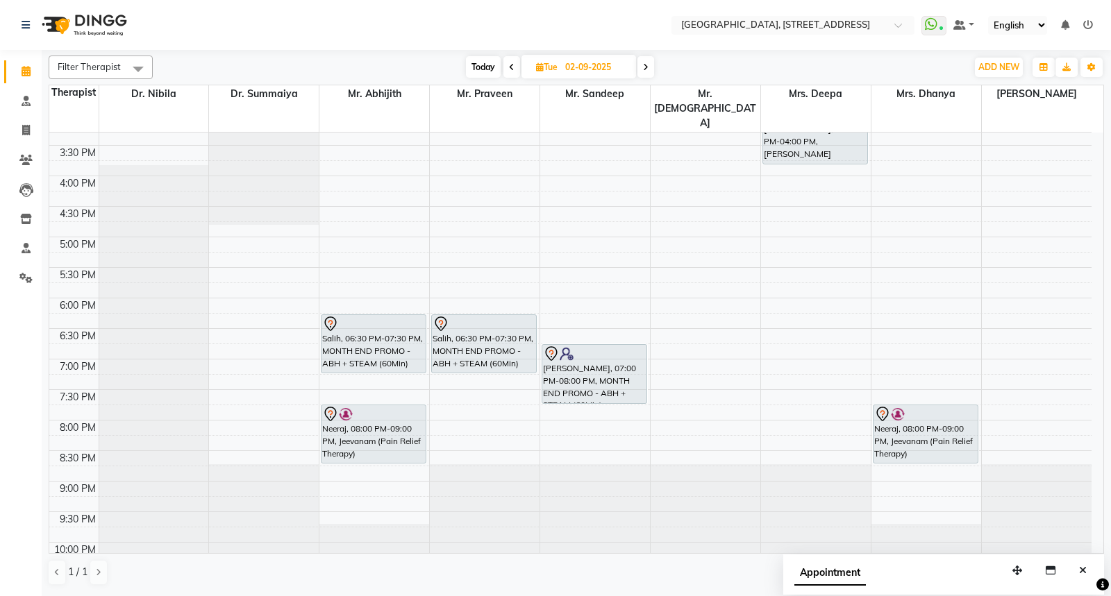
click at [484, 69] on span "Today" at bounding box center [483, 67] width 35 height 22
type input "[DATE]"
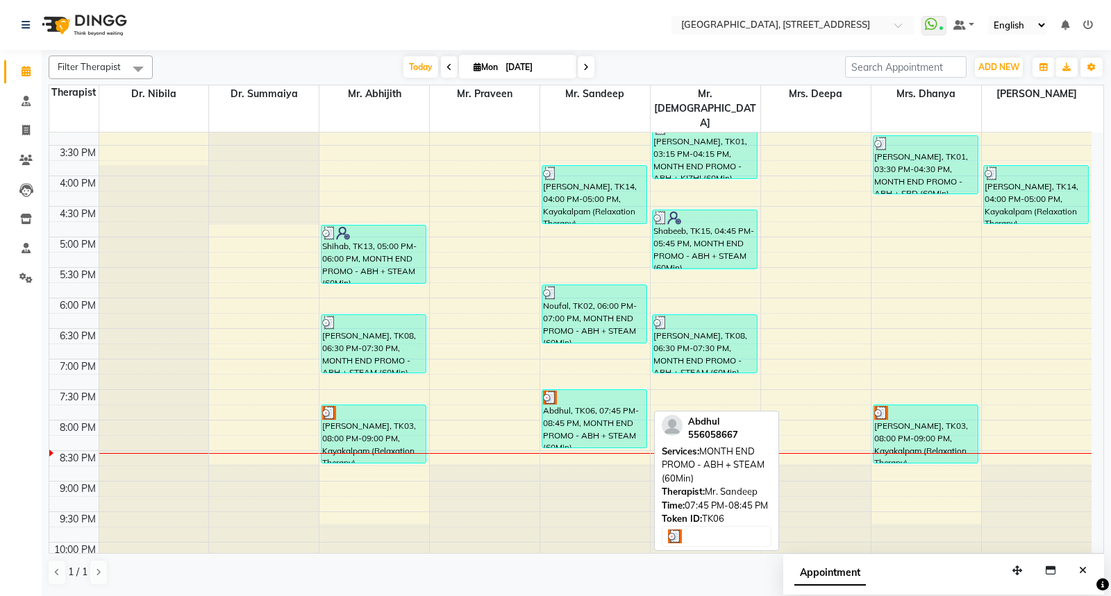
click at [550, 391] on img at bounding box center [550, 398] width 14 height 14
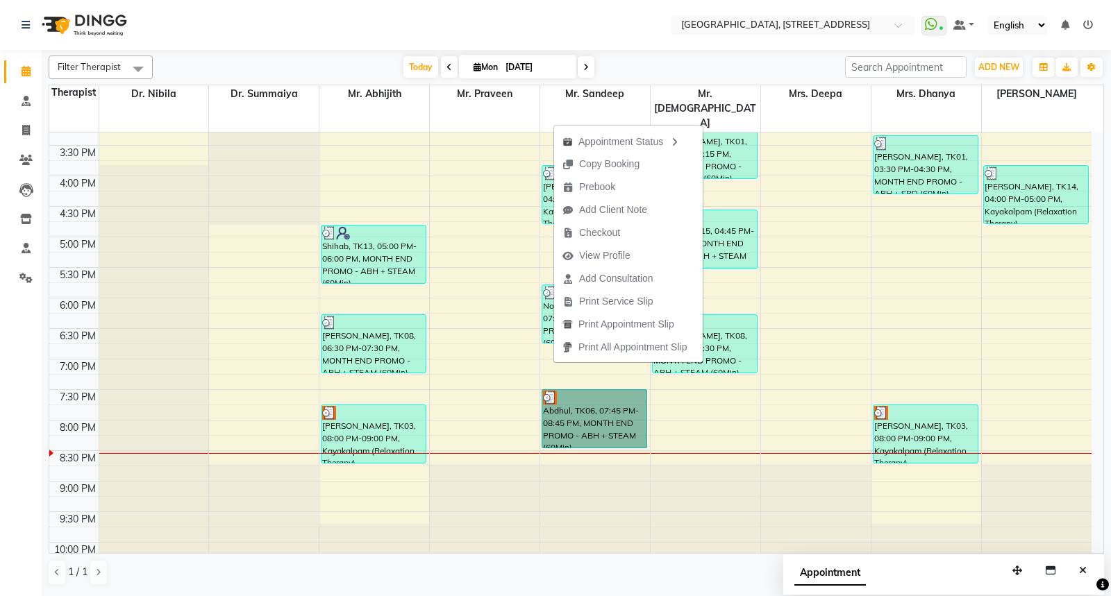
click at [725, 387] on div "7:00 AM 7:30 AM 8:00 AM 8:30 AM 9:00 AM 9:30 AM 10:00 AM 10:30 AM 11:00 AM 11:3…" at bounding box center [570, 114] width 1042 height 977
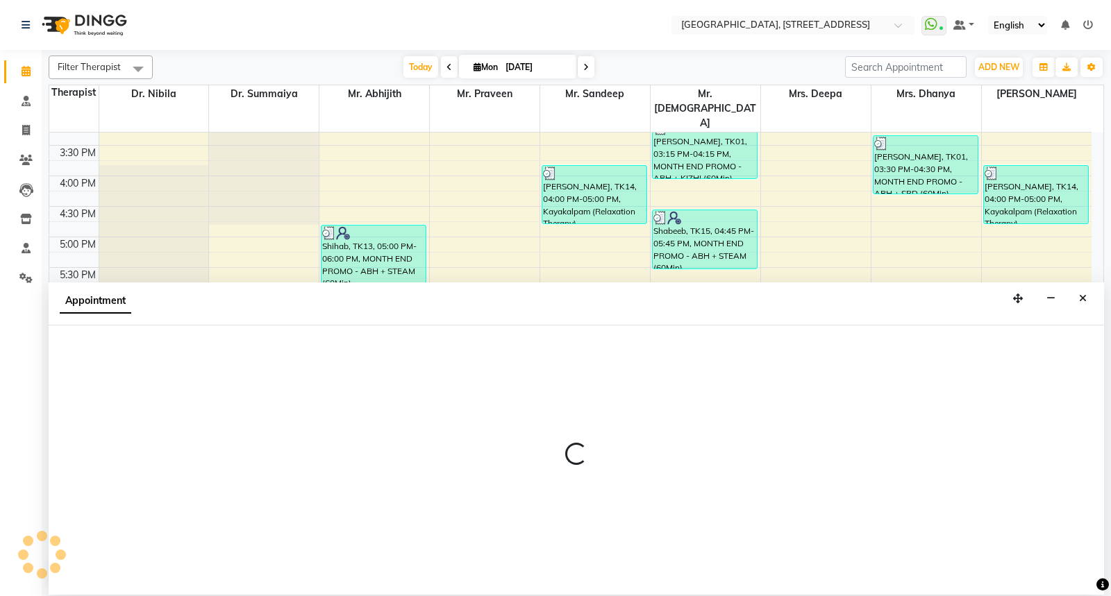
select select "33011"
select select "tentative"
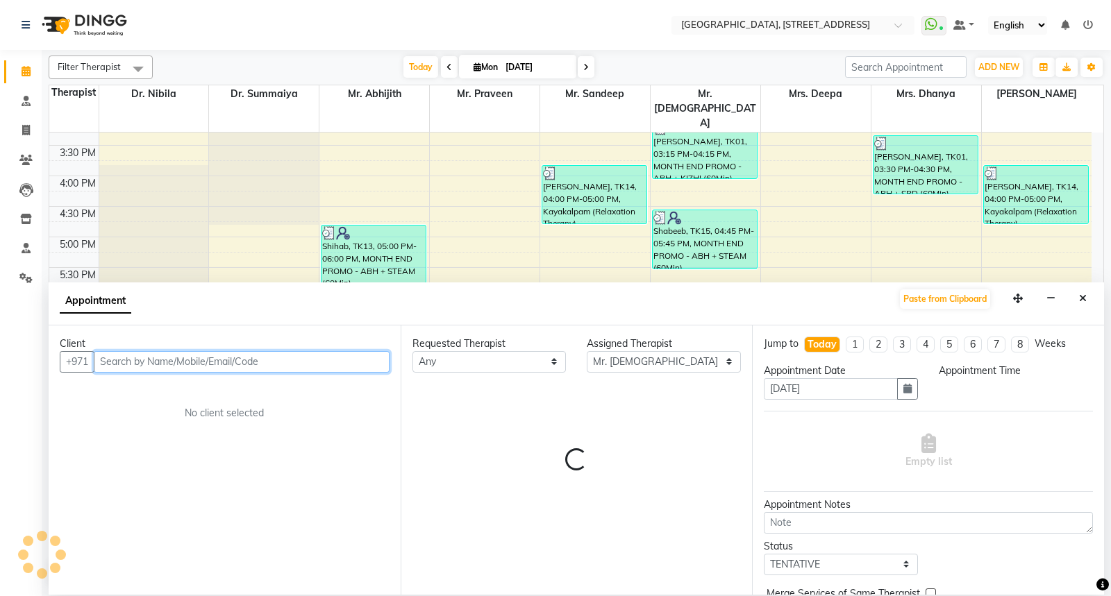
select select "1200"
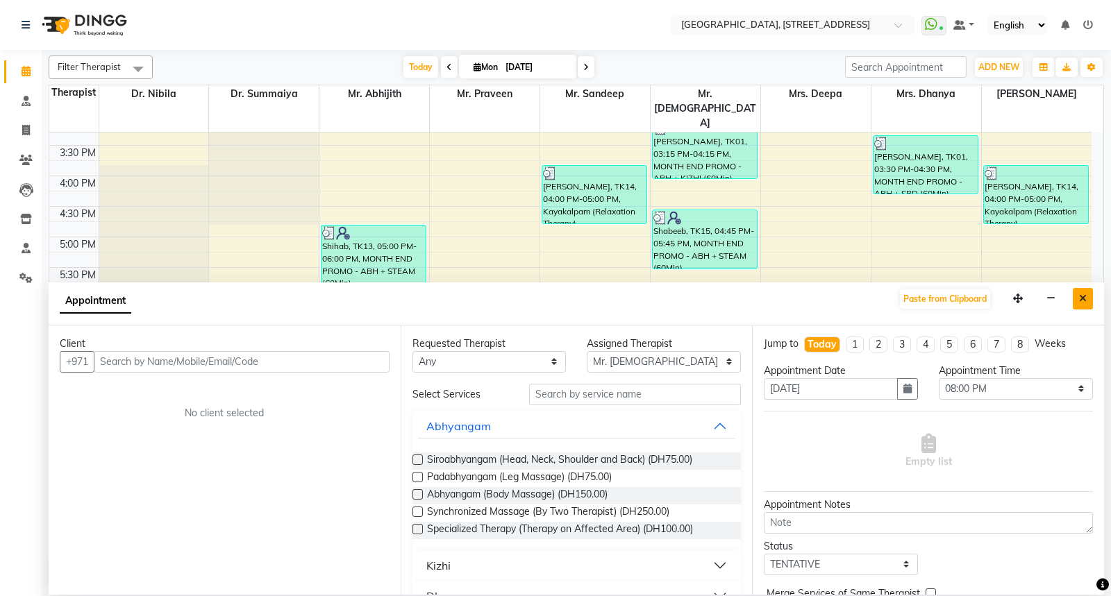
click at [1087, 299] on icon "Close" at bounding box center [1083, 299] width 8 height 10
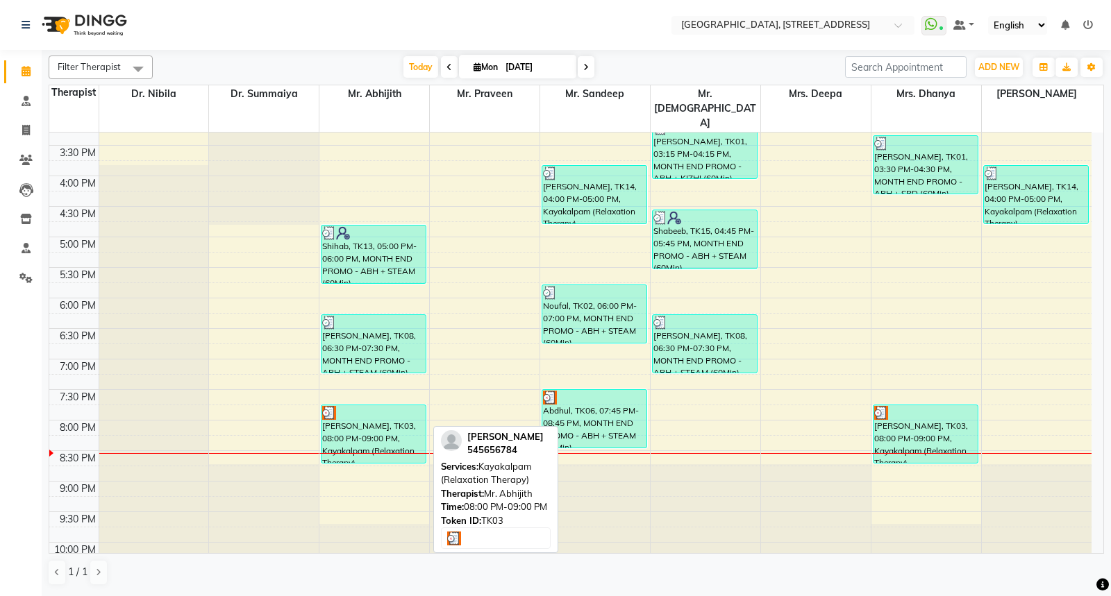
click at [332, 406] on img at bounding box center [329, 413] width 14 height 14
select select "3"
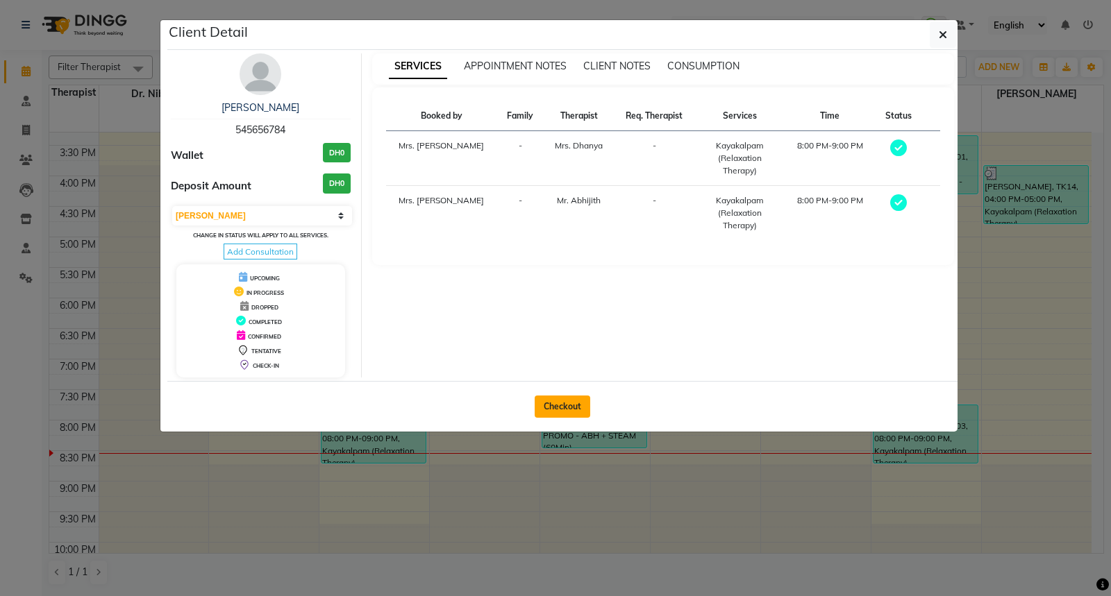
click at [556, 408] on button "Checkout" at bounding box center [563, 407] width 56 height 22
select select "service"
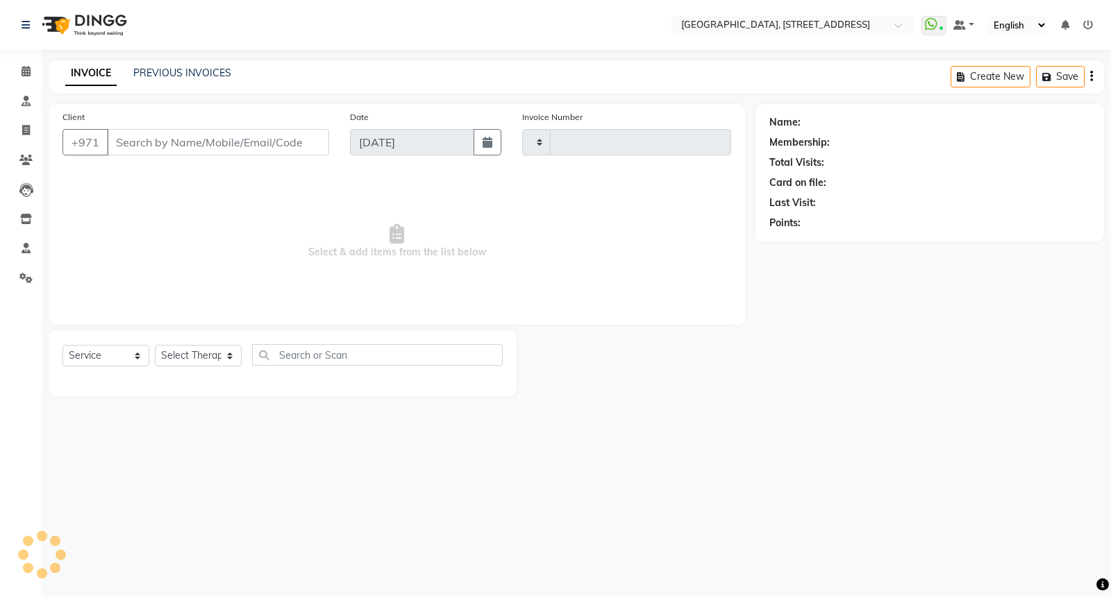
type input "2058"
select select "4538"
select select "package"
type input "545656784"
select select "64145"
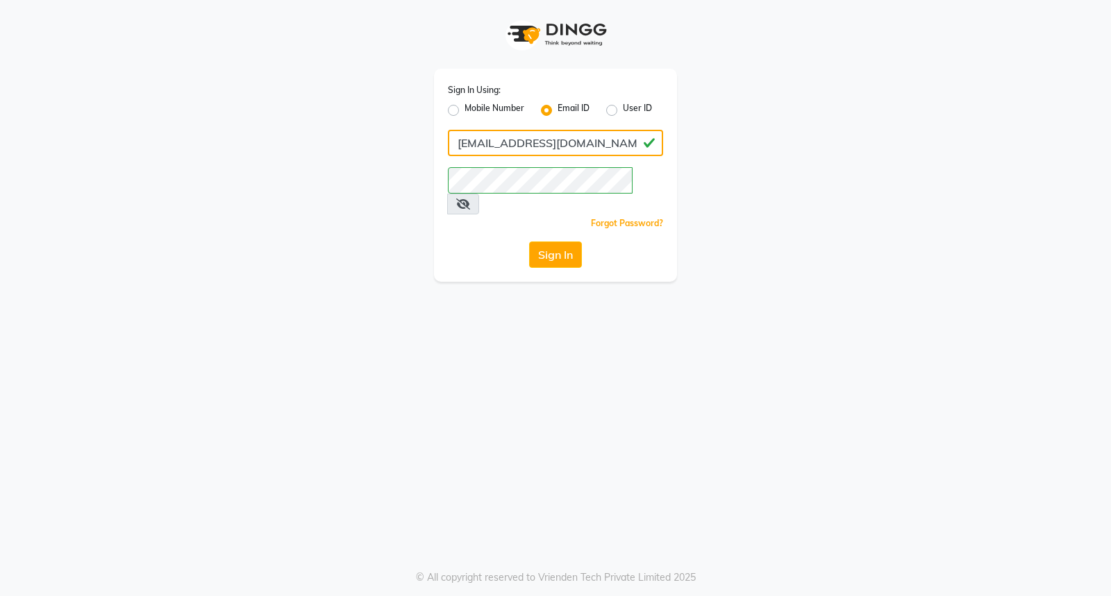
click at [553, 150] on input "[EMAIL_ADDRESS][DOMAIN_NAME]" at bounding box center [555, 143] width 215 height 26
click at [575, 146] on input "[EMAIL_ADDRESS][DOMAIN_NAME]" at bounding box center [555, 143] width 215 height 26
type input "[EMAIL_ADDRESS][DOMAIN_NAME]"
click at [470, 199] on icon at bounding box center [463, 204] width 14 height 11
click at [555, 242] on button "Sign In" at bounding box center [555, 255] width 53 height 26
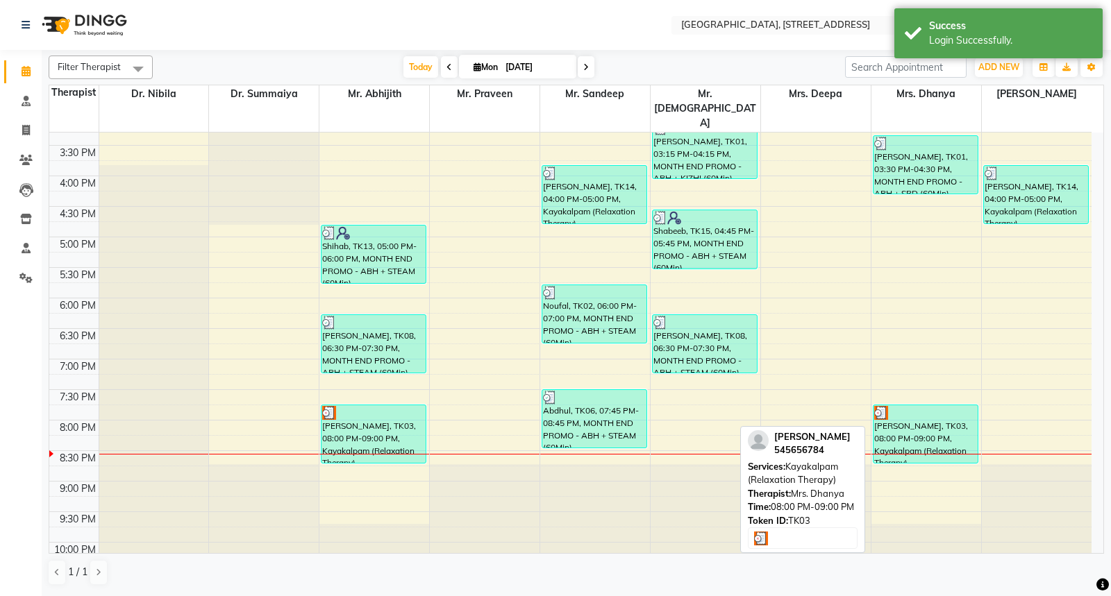
click at [885, 406] on img at bounding box center [881, 413] width 14 height 14
select select "3"
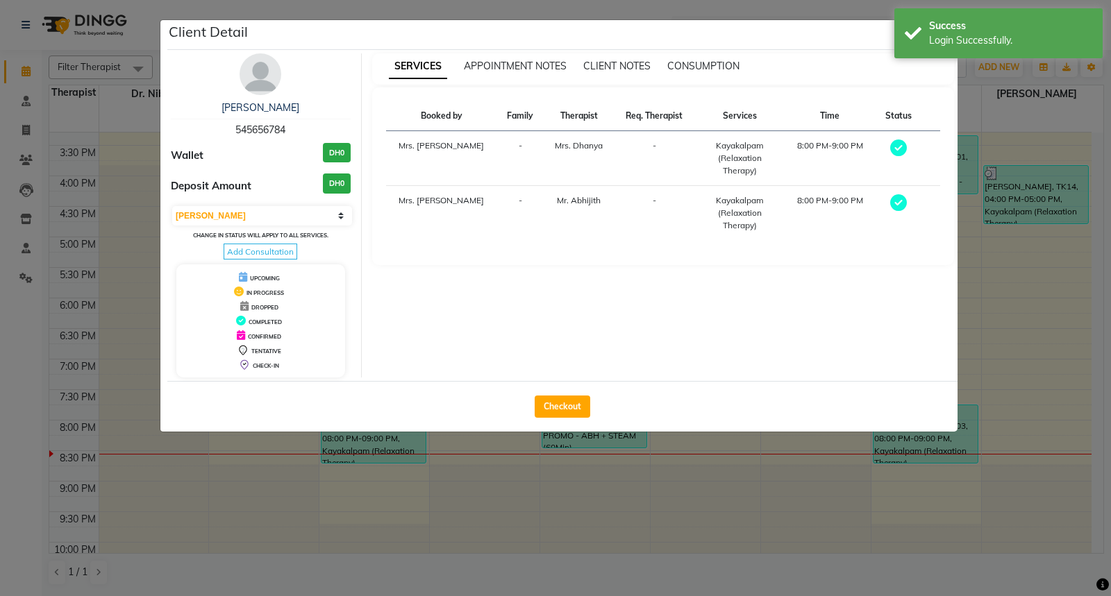
click at [1028, 312] on ngb-modal-window "Client Detail Daniel Ahmed 545656784 Wallet DH0 Deposit Amount DH0 Select MARK …" at bounding box center [555, 298] width 1111 height 596
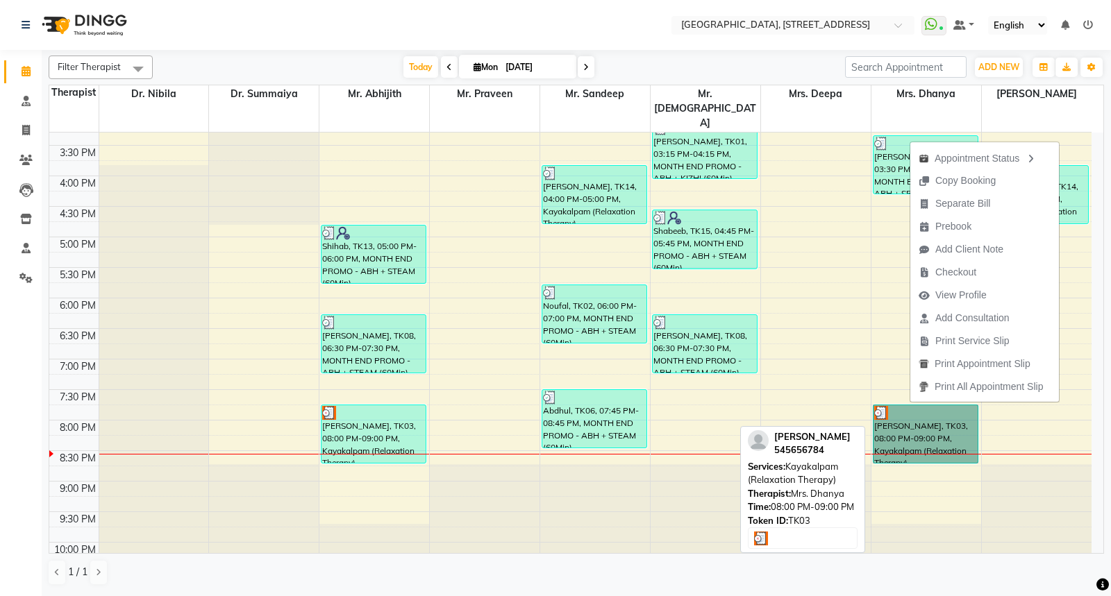
click at [878, 405] on link "[PERSON_NAME], TK03, 08:00 PM-09:00 PM, Kayakalpam (Relaxation Therapy)" at bounding box center [926, 434] width 106 height 59
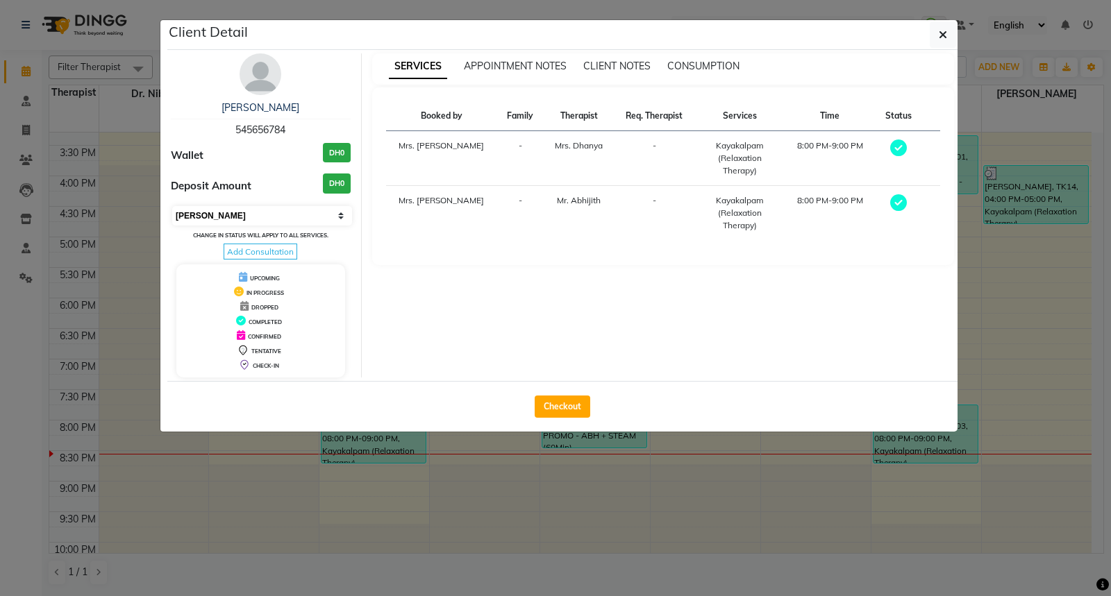
click at [345, 212] on select "Select MARK DONE UPCOMING" at bounding box center [262, 215] width 180 height 19
select select "5"
click at [172, 206] on select "Select MARK DONE UPCOMING" at bounding box center [262, 215] width 180 height 19
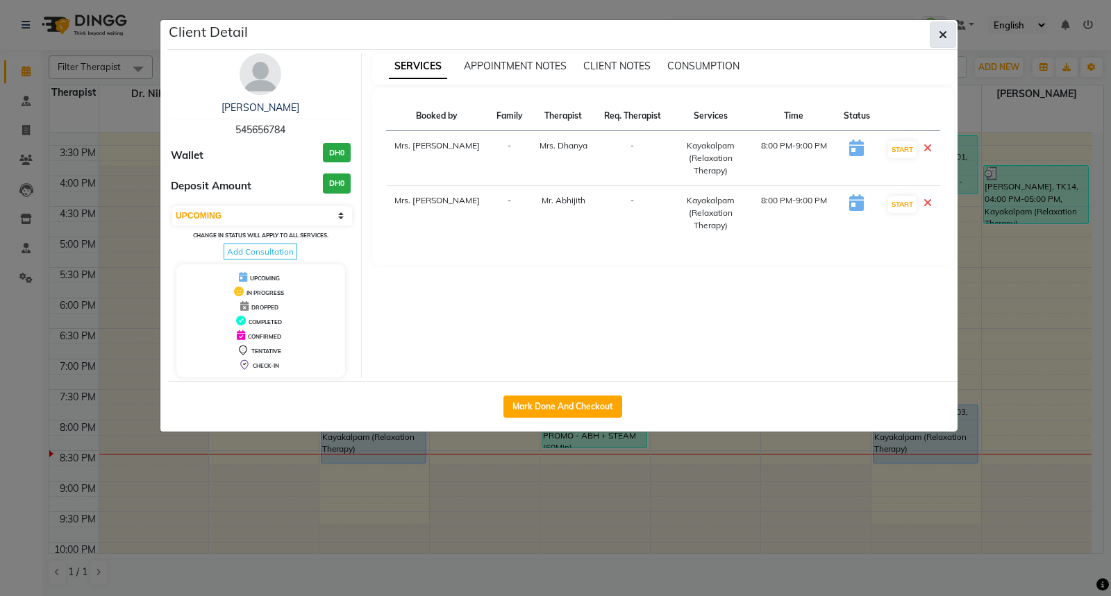
click at [942, 36] on icon "button" at bounding box center [943, 34] width 8 height 11
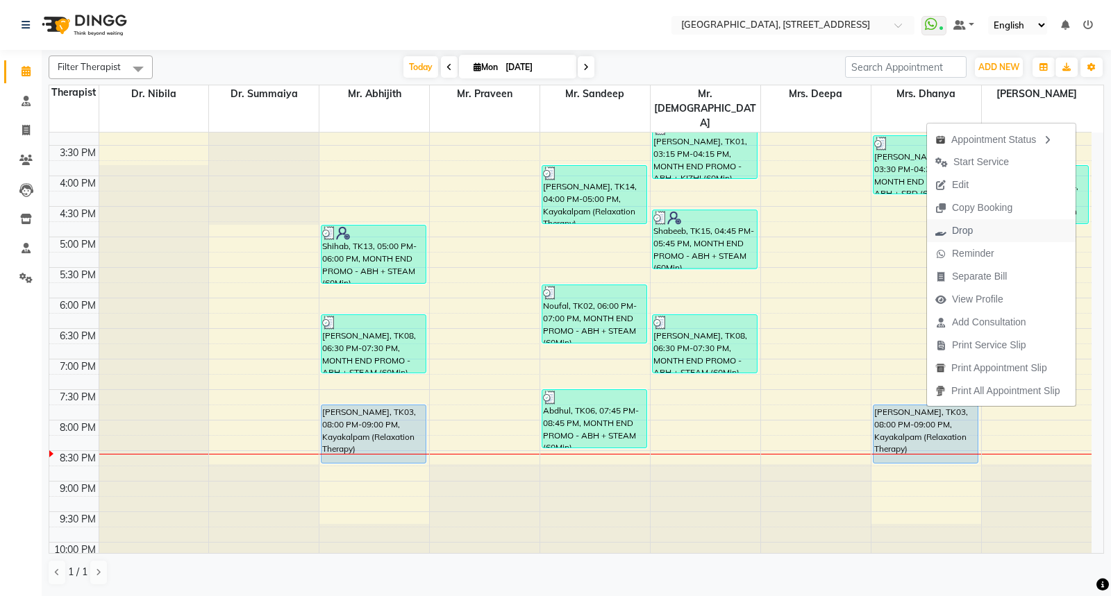
click at [956, 233] on span "Drop" at bounding box center [962, 231] width 21 height 15
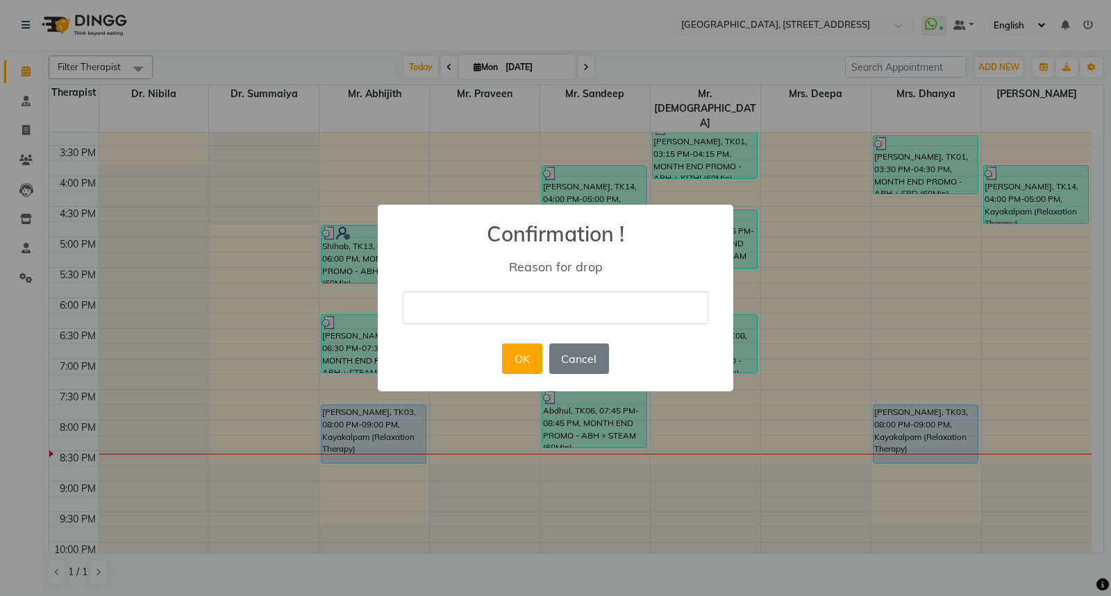
click at [534, 310] on input "text" at bounding box center [555, 308] width 305 height 33
click at [759, 387] on div "× Confirmation ! Reason for drop OK No Cancel" at bounding box center [555, 298] width 1111 height 596
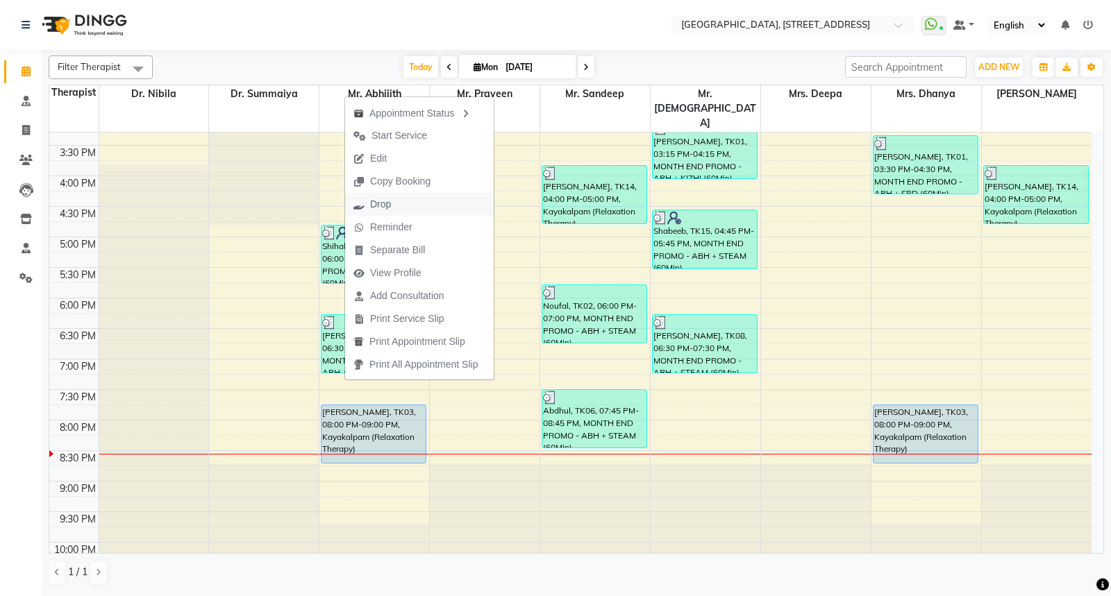
click at [385, 199] on span "Drop" at bounding box center [380, 204] width 21 height 15
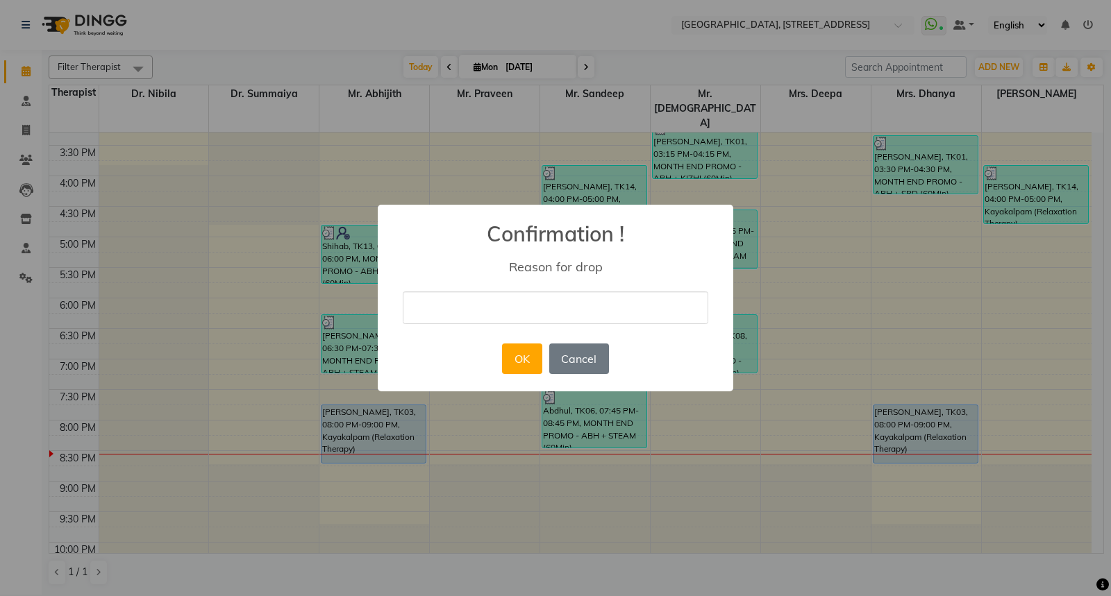
click at [443, 301] on input "text" at bounding box center [555, 308] width 305 height 33
click at [465, 460] on div "× Confirmation ! Reason for drop OK No Cancel" at bounding box center [555, 298] width 1111 height 596
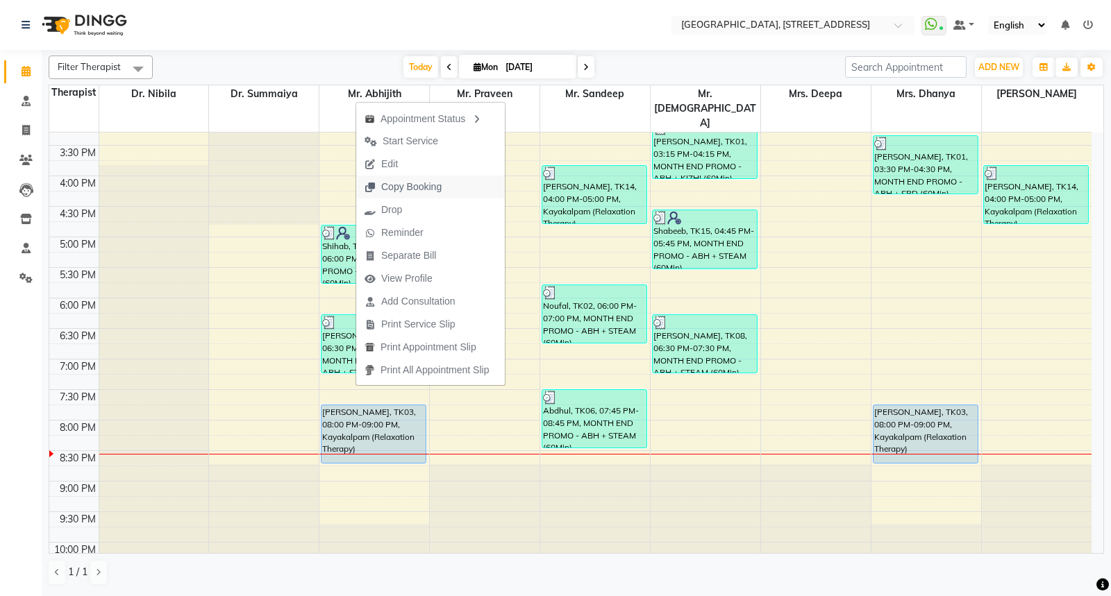
click at [411, 185] on span "Copy Booking" at bounding box center [411, 187] width 60 height 15
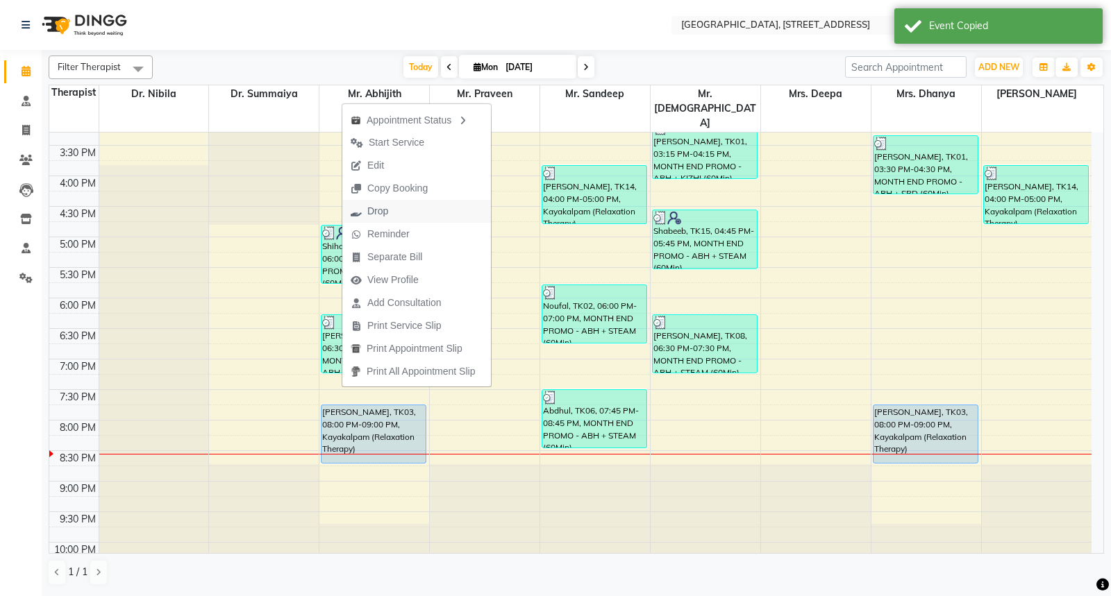
click at [387, 215] on span "Drop" at bounding box center [377, 211] width 21 height 15
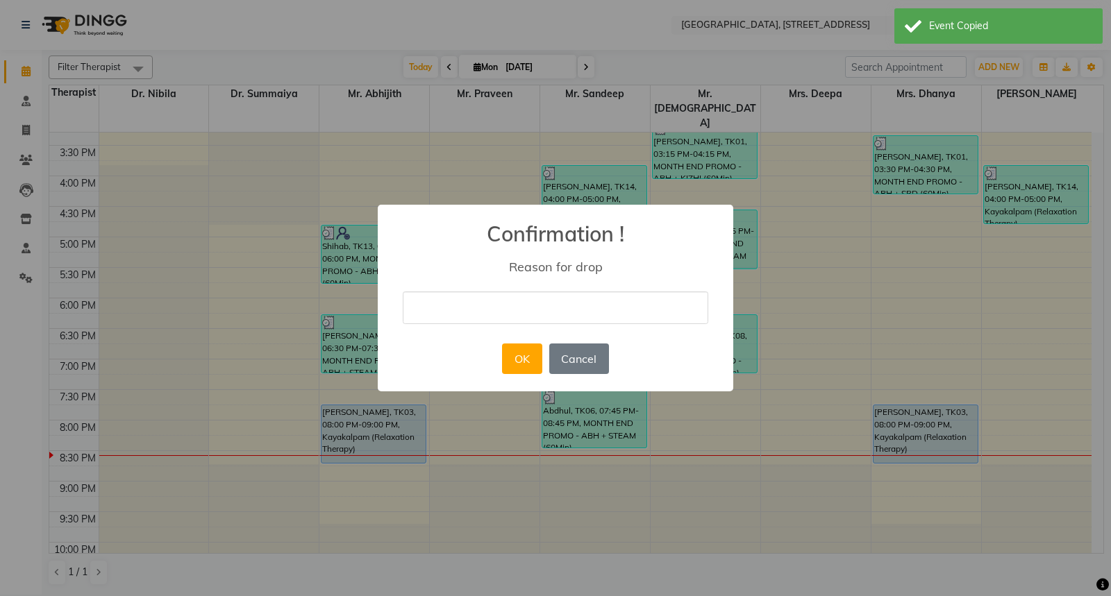
click at [431, 314] on input "text" at bounding box center [555, 308] width 305 height 33
type input "No show"
click at [526, 358] on button "OK" at bounding box center [522, 359] width 40 height 31
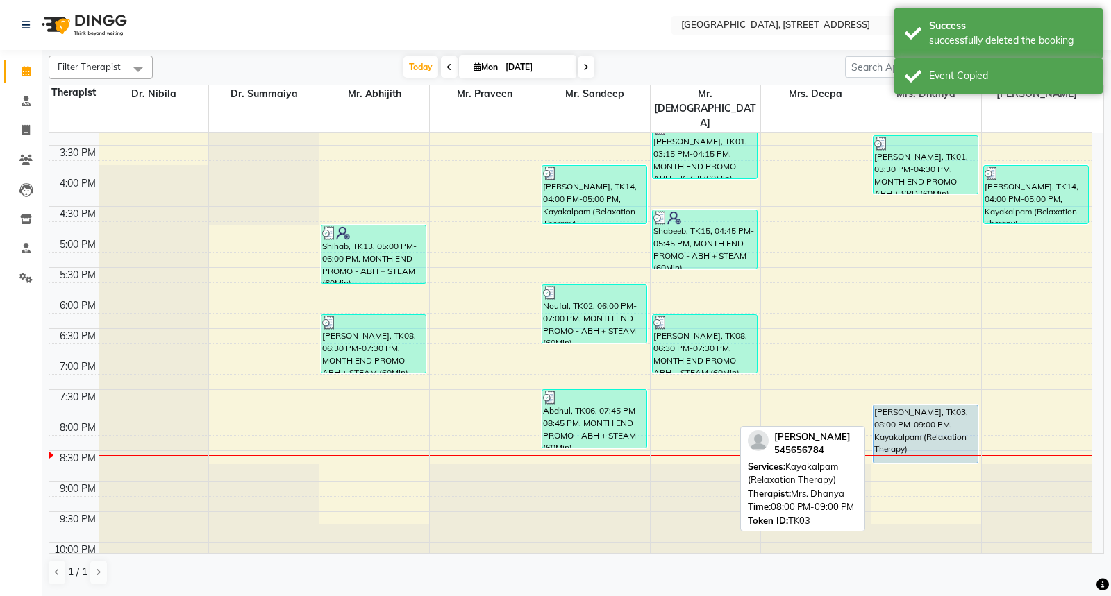
click at [916, 405] on div "[PERSON_NAME], TK03, 08:00 PM-09:00 PM, Kayakalpam (Relaxation Therapy)" at bounding box center [925, 434] width 104 height 58
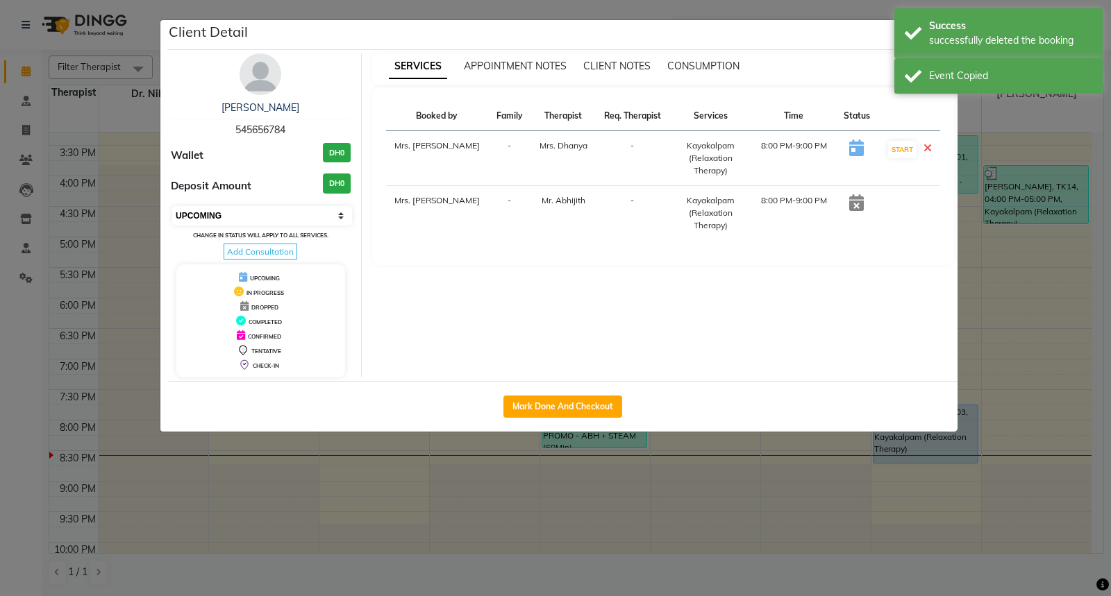
click at [338, 213] on select "Select IN SERVICE CONFIRMED TENTATIVE CHECK IN MARK DONE DROPPED UPCOMING" at bounding box center [262, 215] width 180 height 19
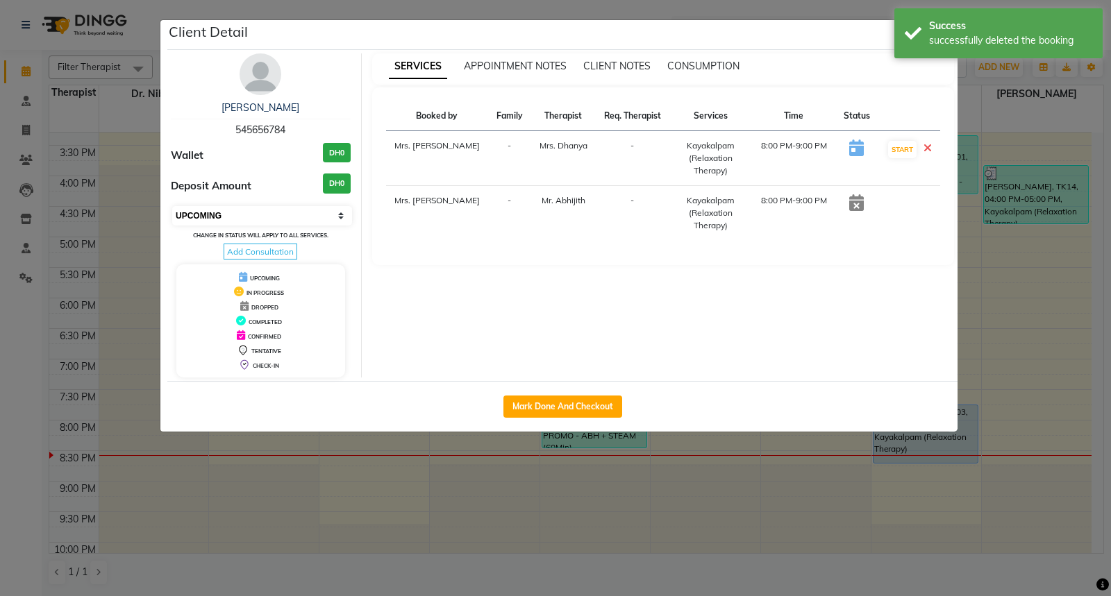
select select "3"
click at [172, 206] on select "Select IN SERVICE CONFIRMED TENTATIVE CHECK IN MARK DONE DROPPED UPCOMING" at bounding box center [262, 215] width 180 height 19
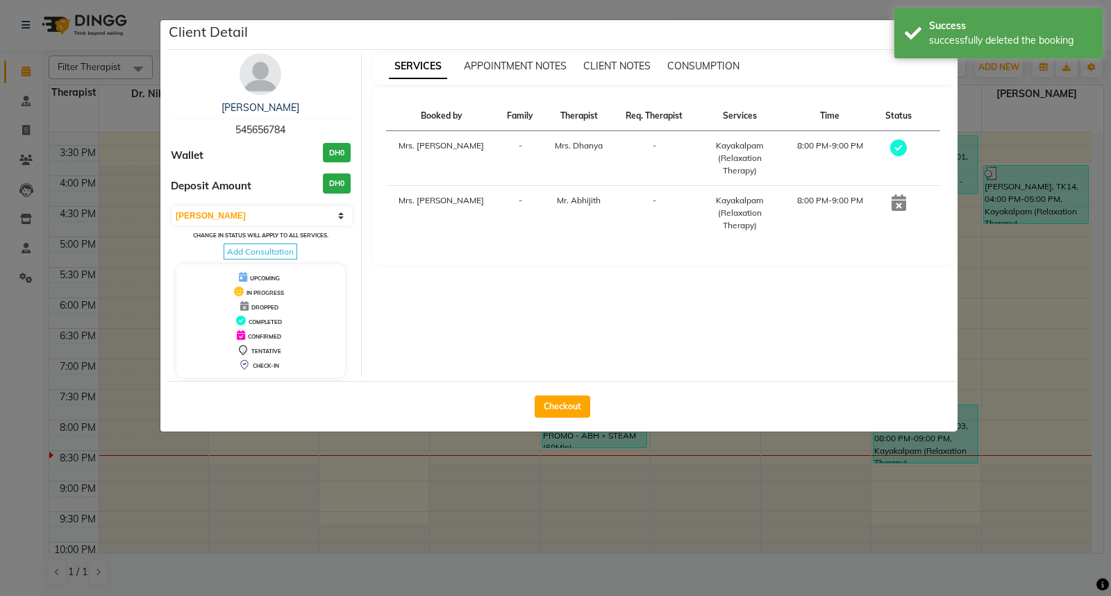
click at [1037, 278] on ngb-modal-window "Client Detail Daniel Ahmed 545656784 Wallet DH0 Deposit Amount DH0 Select MARK …" at bounding box center [555, 298] width 1111 height 596
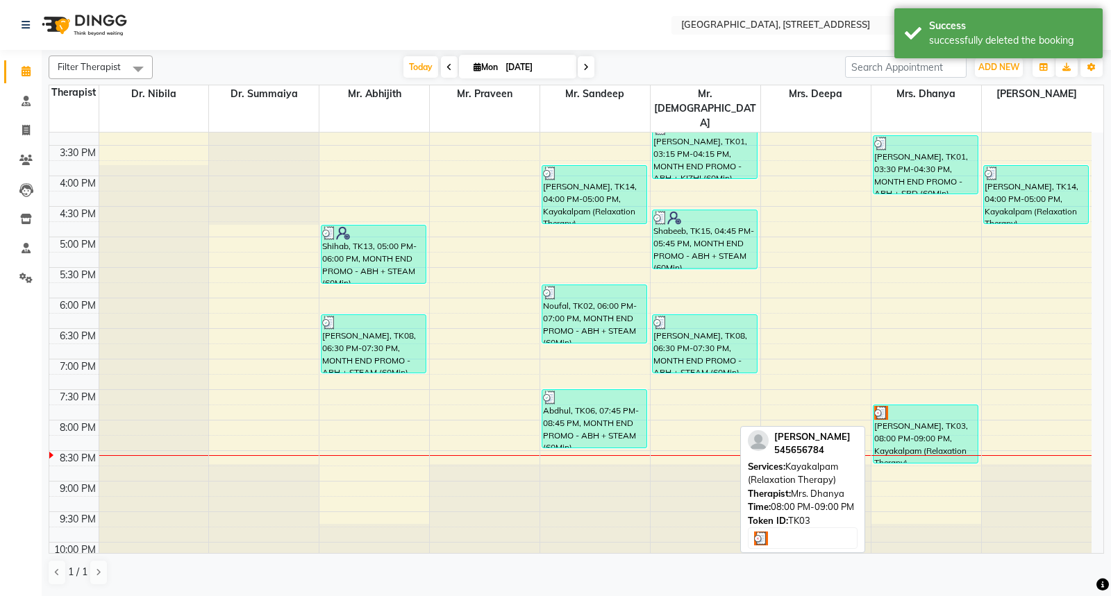
click at [882, 406] on img at bounding box center [881, 413] width 14 height 14
select select "3"
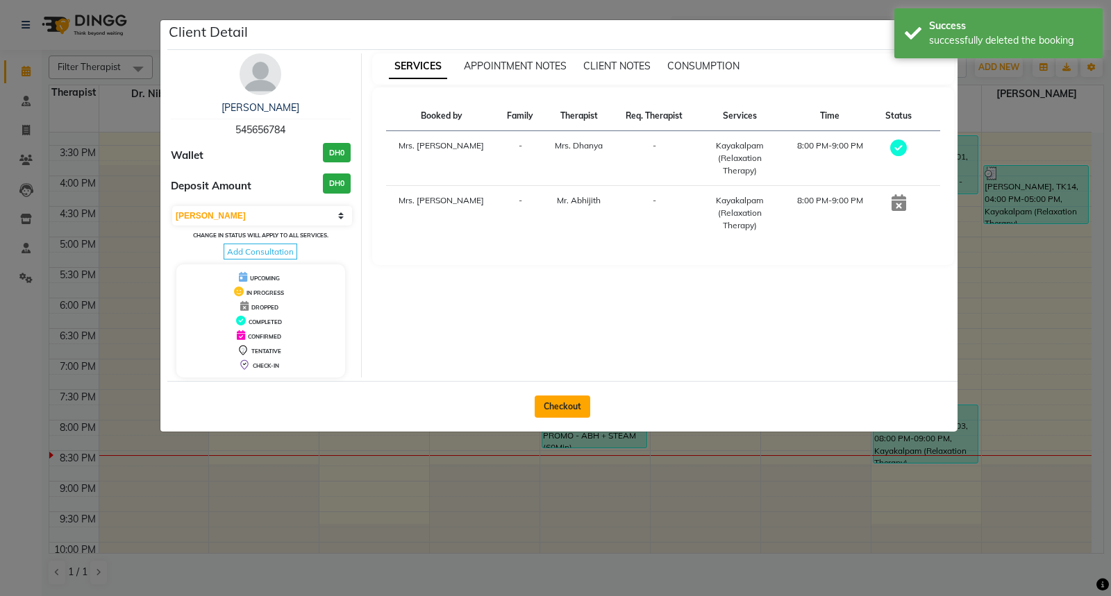
click at [554, 400] on button "Checkout" at bounding box center [563, 407] width 56 height 22
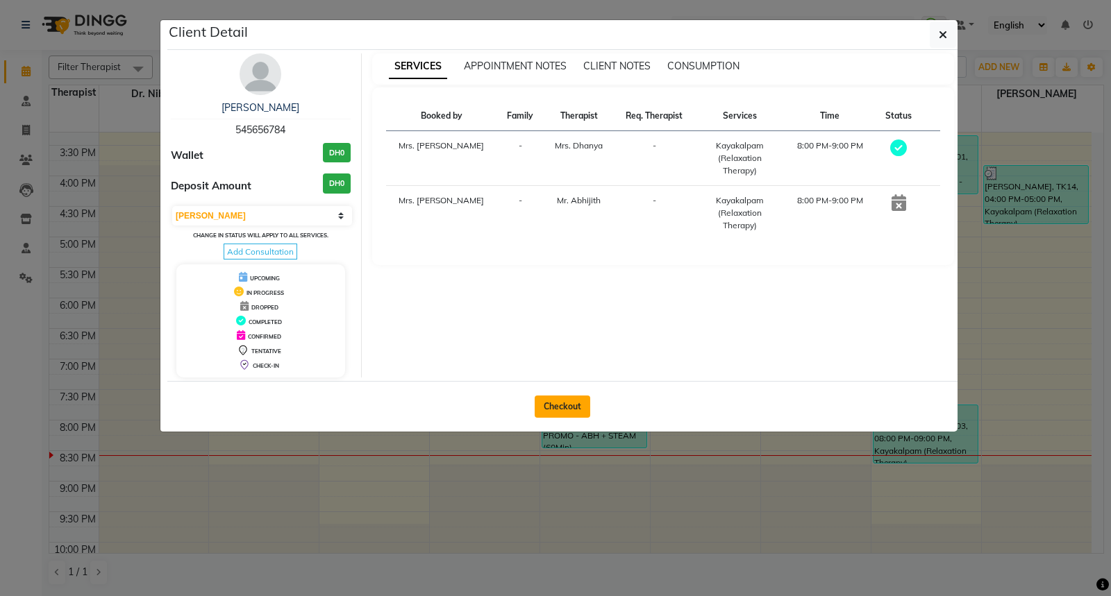
select select "4538"
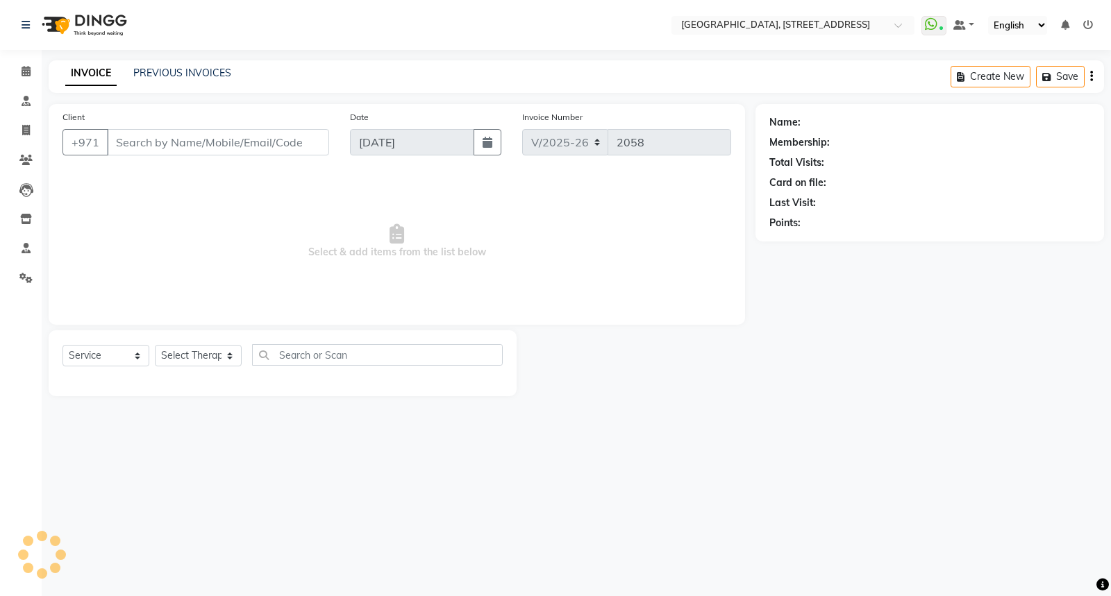
select select "package"
type input "545656784"
select select "64145"
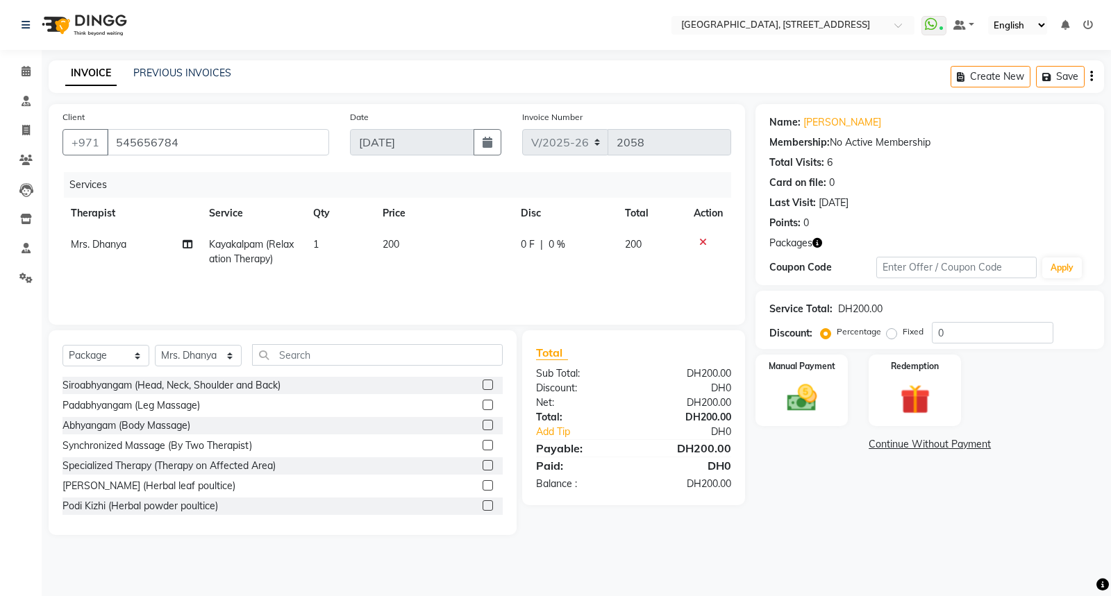
click at [821, 241] on icon "button" at bounding box center [817, 243] width 10 height 10
click at [901, 385] on img at bounding box center [914, 399] width 50 height 38
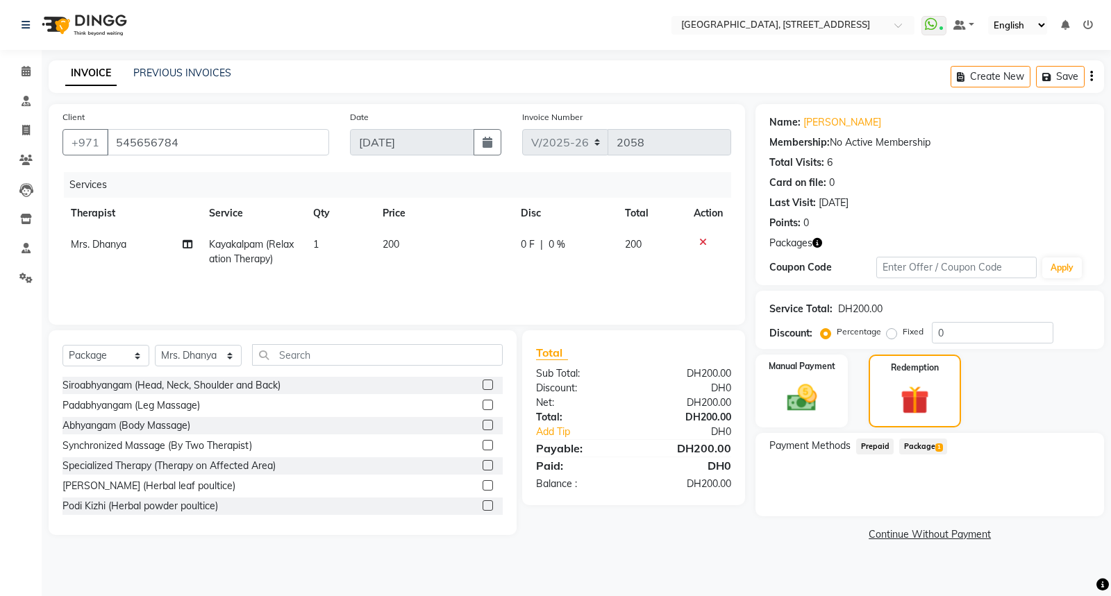
click at [938, 444] on span "1" at bounding box center [939, 448] width 8 height 8
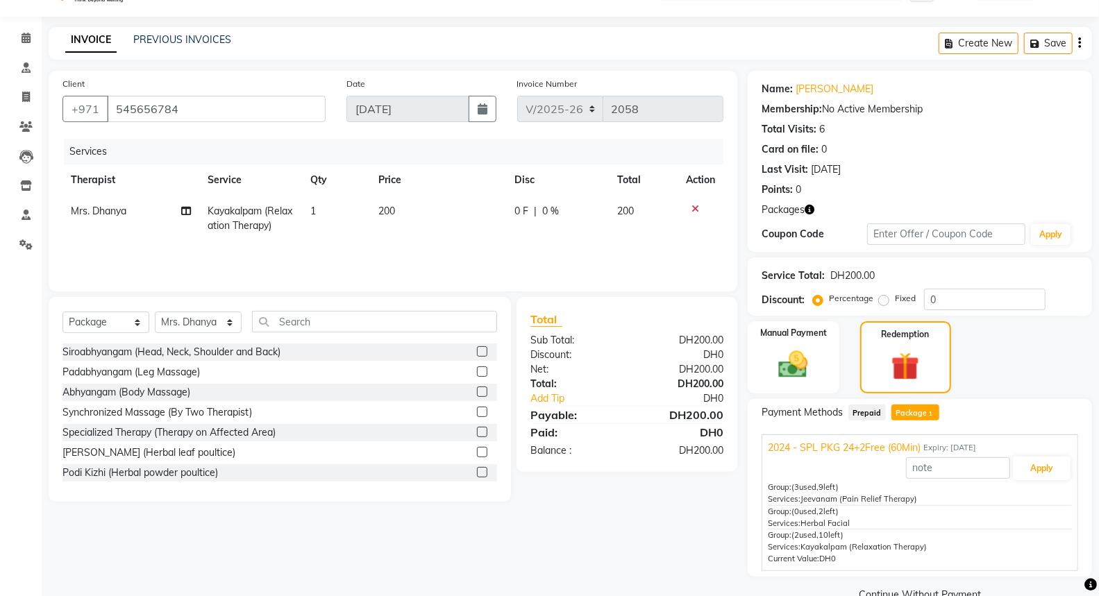
scroll to position [60, 0]
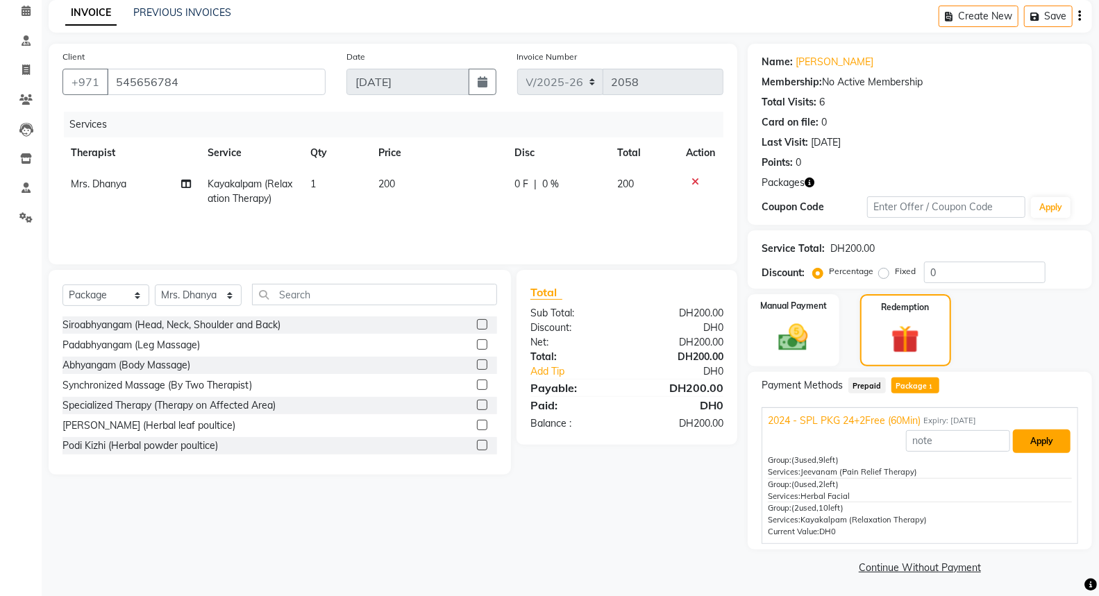
click at [1048, 436] on button "Apply" at bounding box center [1042, 442] width 58 height 24
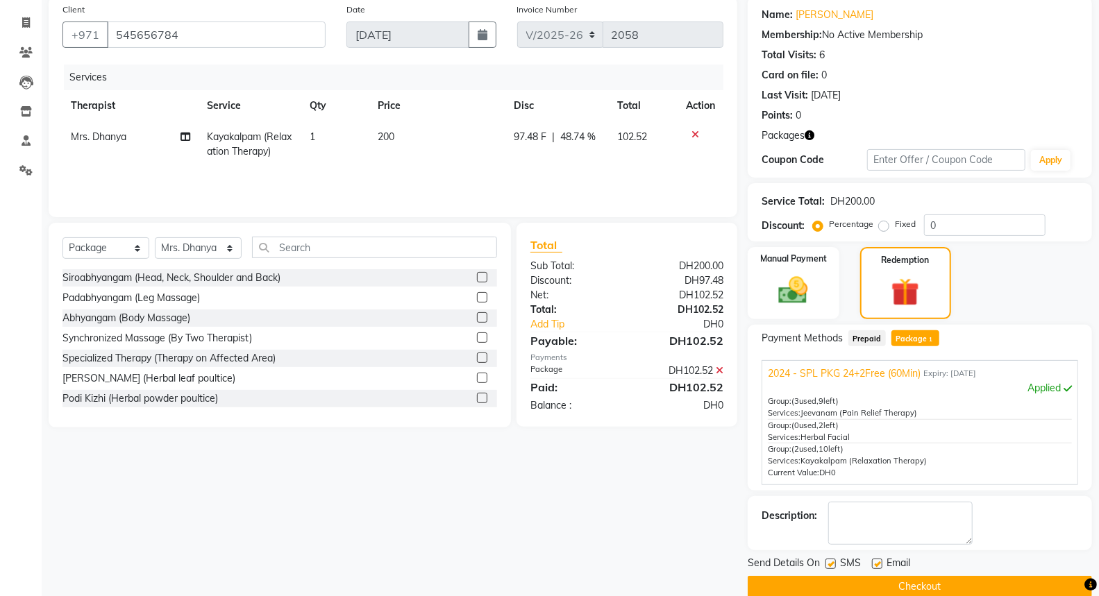
scroll to position [126, 0]
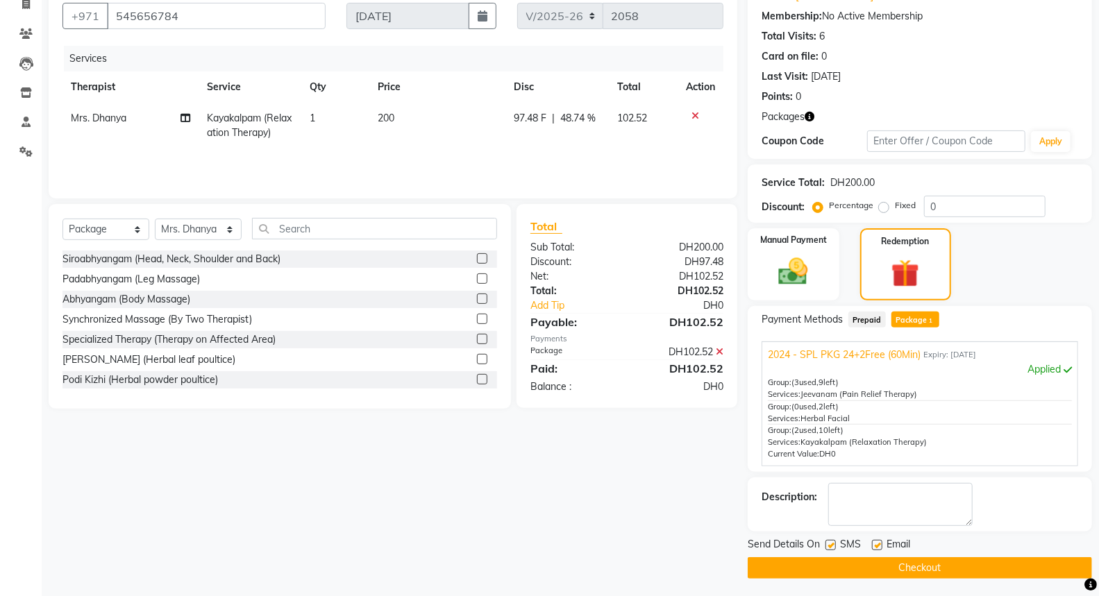
click at [914, 564] on button "Checkout" at bounding box center [920, 568] width 344 height 22
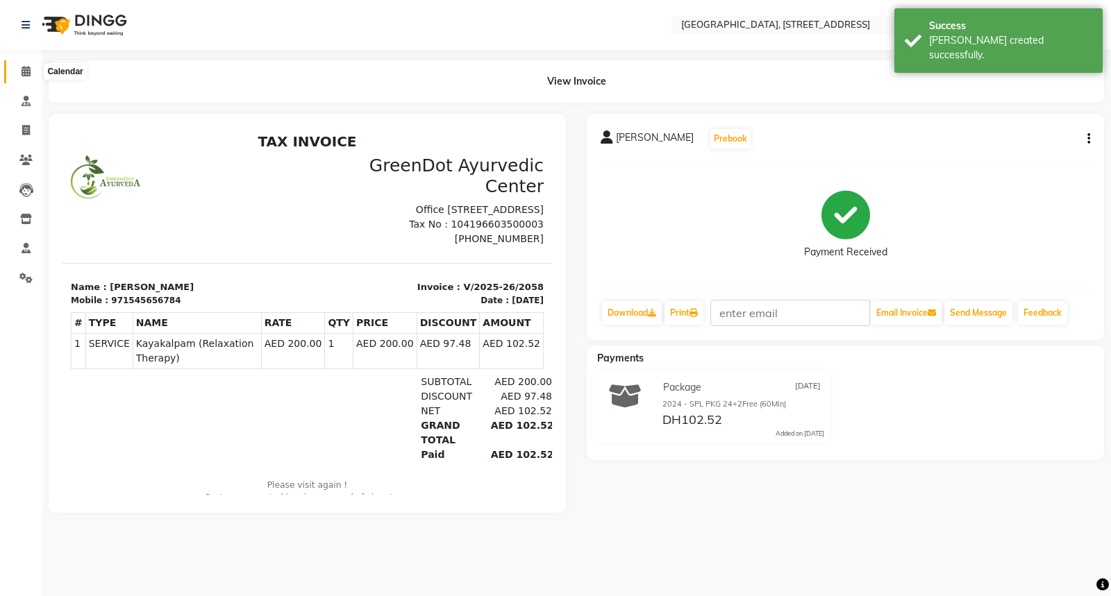
click at [27, 74] on icon at bounding box center [26, 71] width 9 height 10
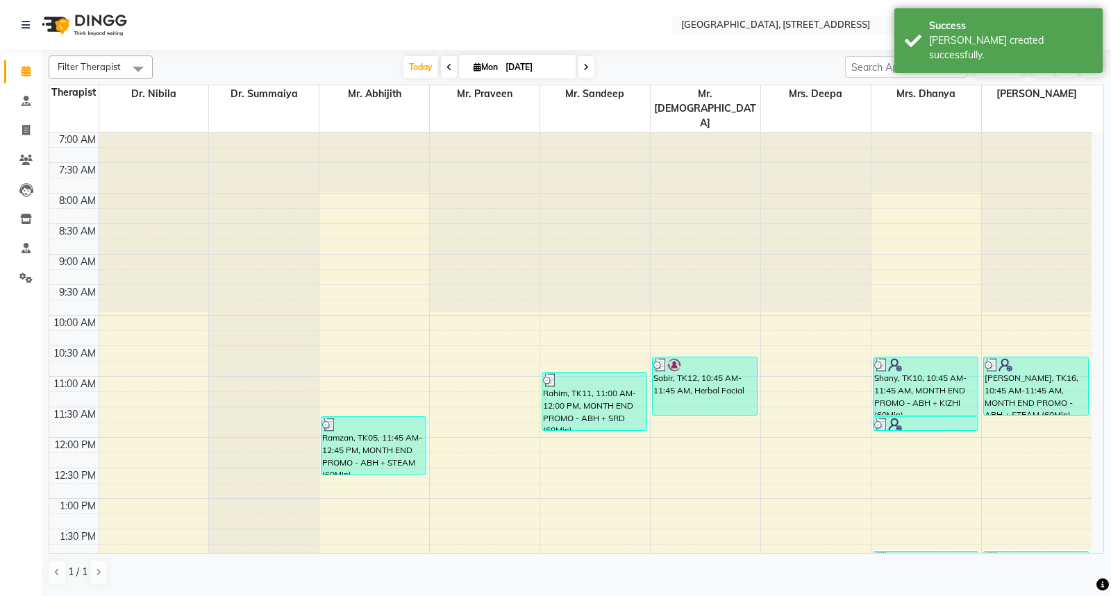
scroll to position [506, 0]
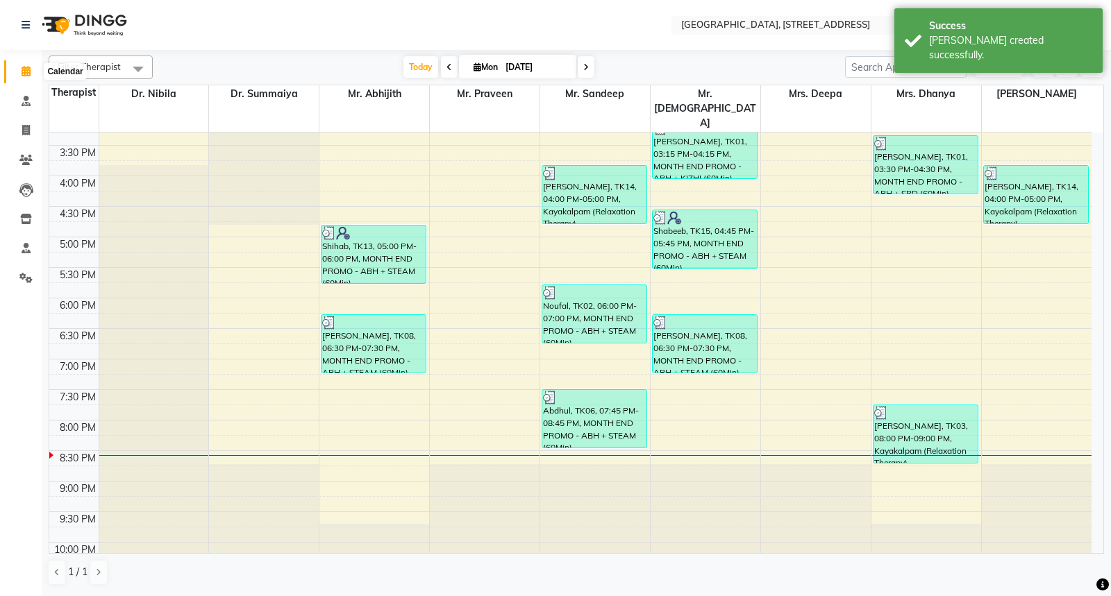
click at [24, 73] on icon at bounding box center [26, 71] width 9 height 10
